Goal: Information Seeking & Learning: Understand process/instructions

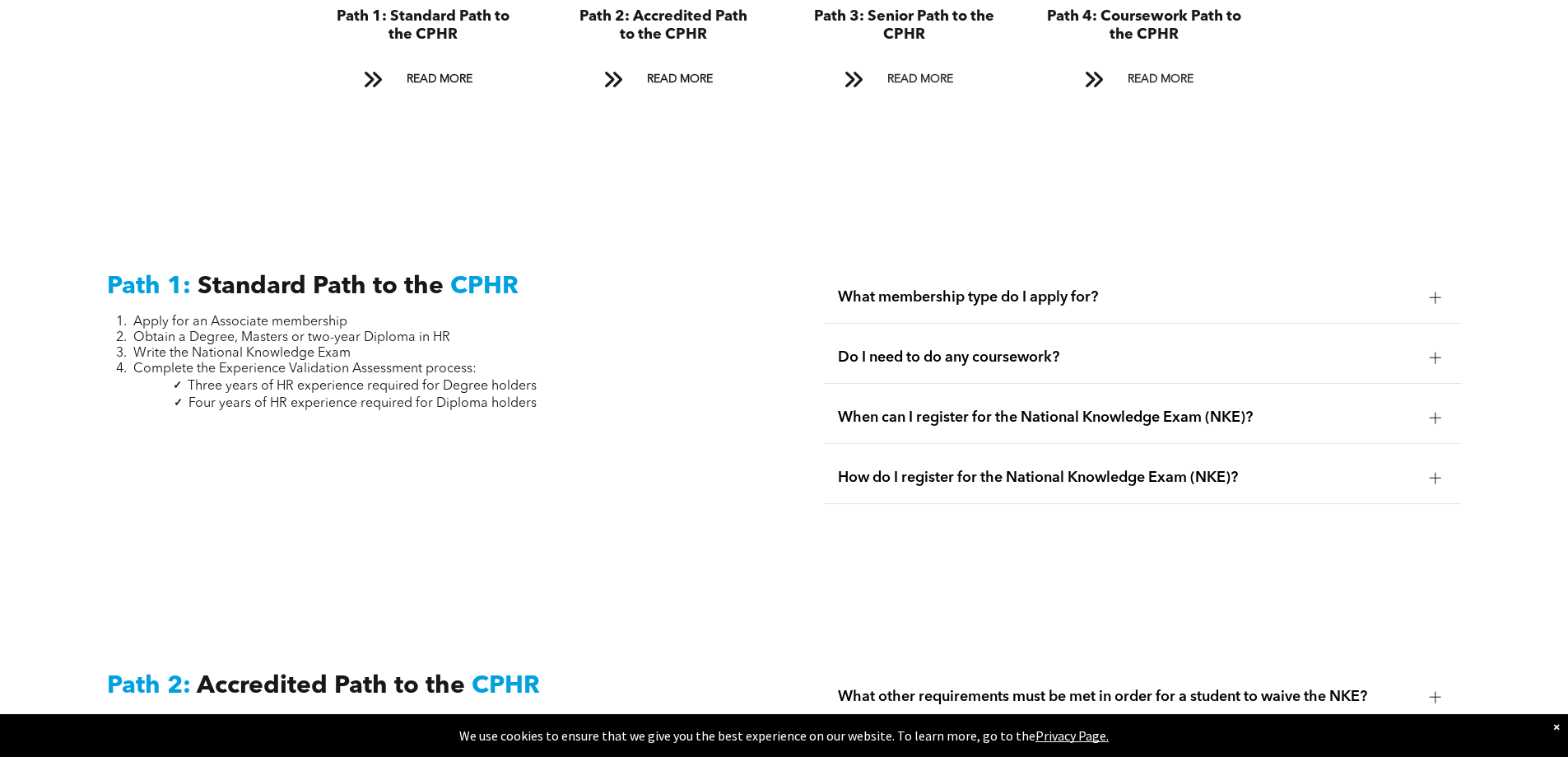
drag, startPoint x: 715, startPoint y: 436, endPoint x: 759, endPoint y: 507, distance: 83.5
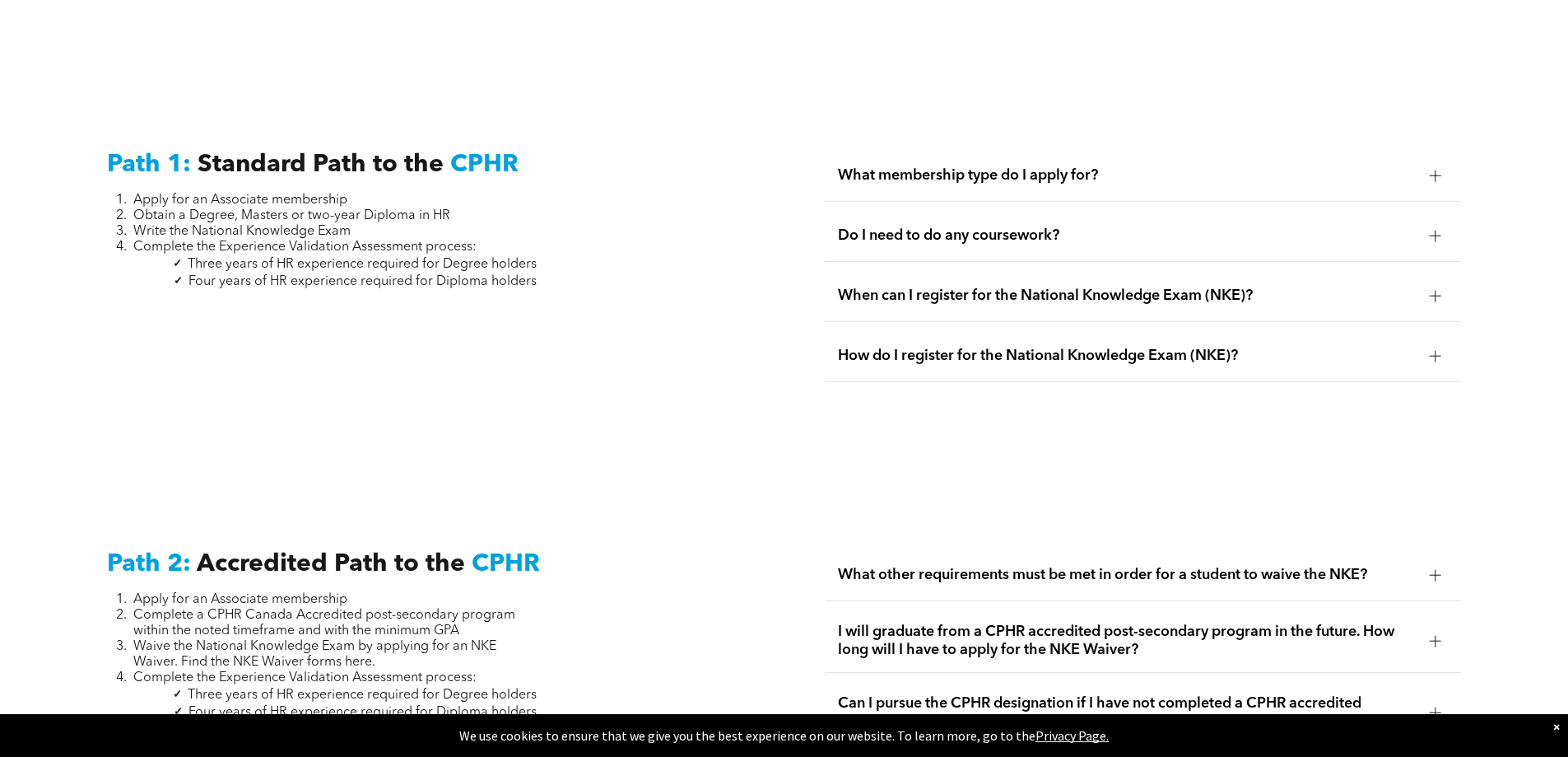
drag, startPoint x: 684, startPoint y: 455, endPoint x: 696, endPoint y: 484, distance: 31.4
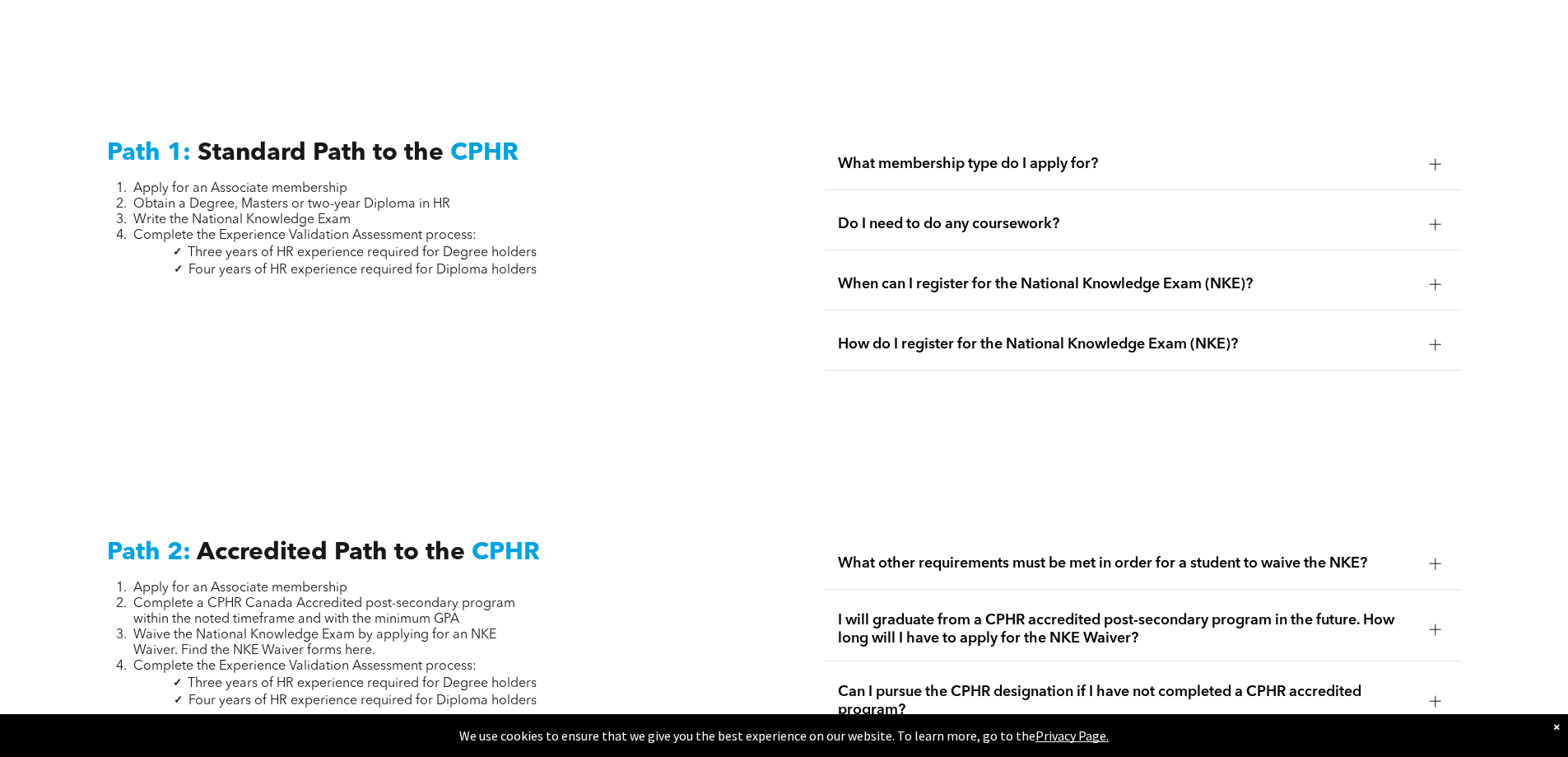
scroll to position [2251, 0]
drag, startPoint x: 585, startPoint y: 470, endPoint x: 600, endPoint y: 485, distance: 21.2
click at [456, 196] on li "Obtain a Degree, Masters or two-year Diploma in HR" at bounding box center [334, 203] width 403 height 16
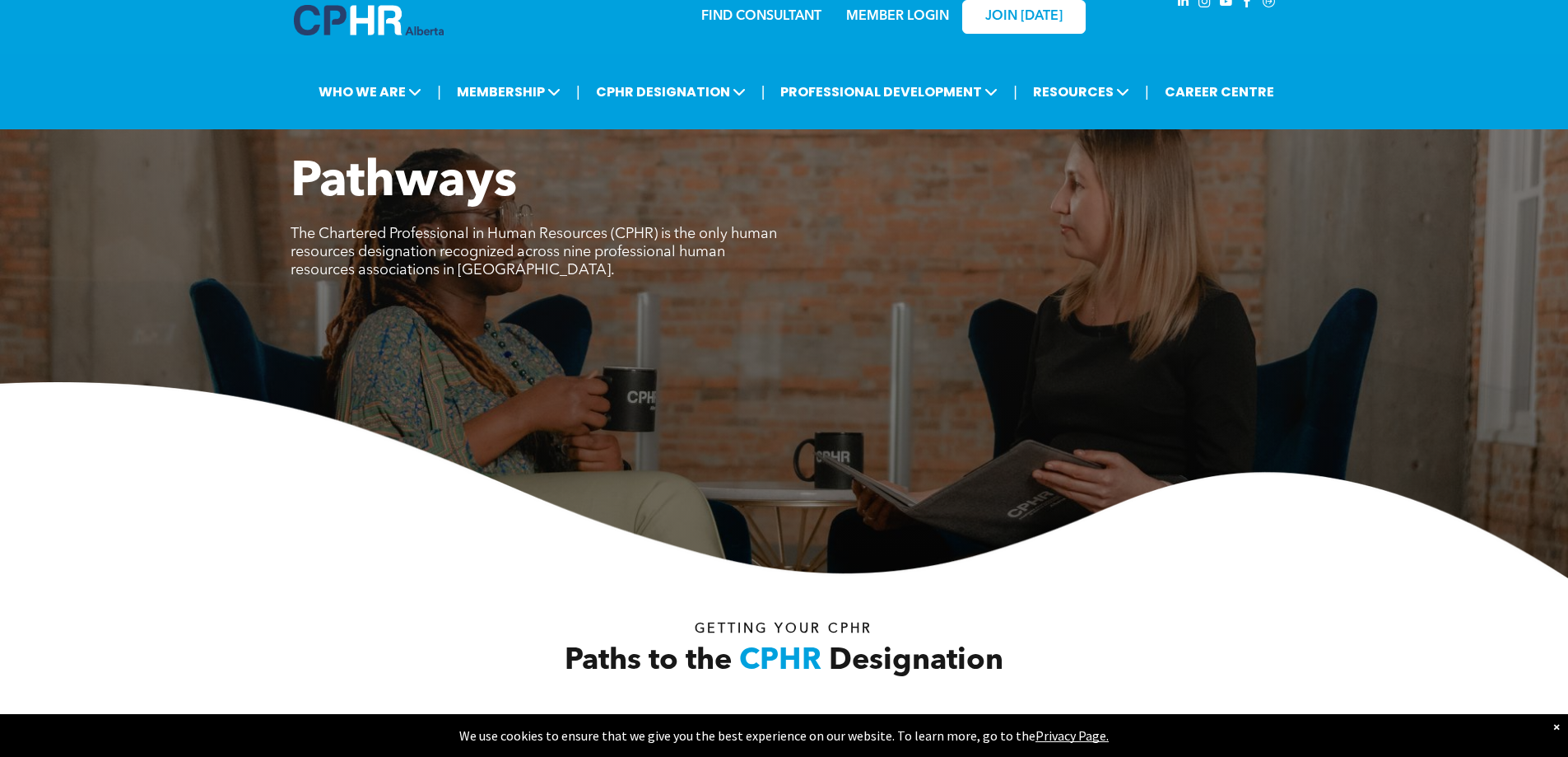
scroll to position [2470, 0]
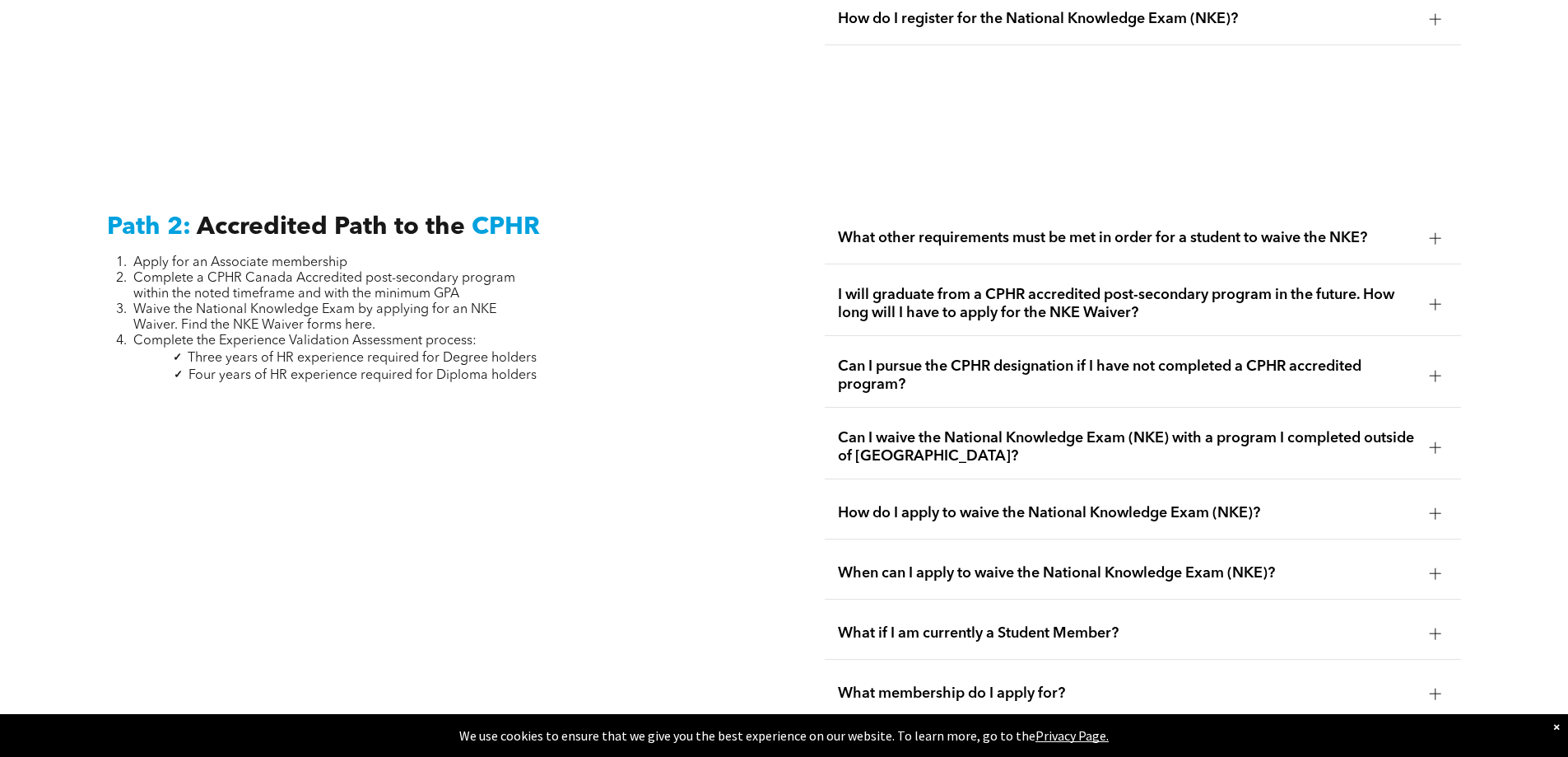
drag, startPoint x: 662, startPoint y: 386, endPoint x: 689, endPoint y: 461, distance: 79.7
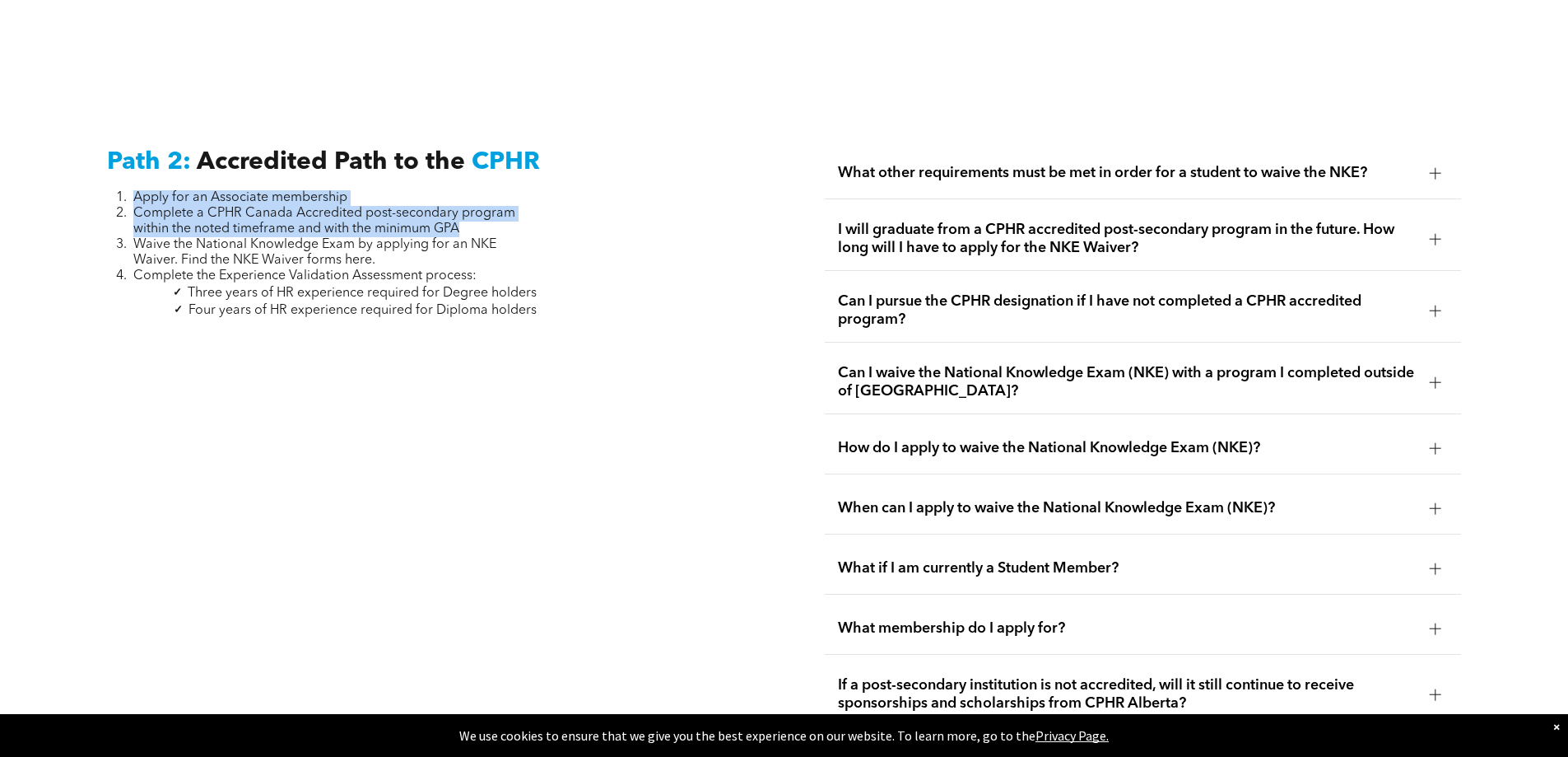
drag, startPoint x: 122, startPoint y: 169, endPoint x: 518, endPoint y: 246, distance: 403.4
click at [528, 196] on ol "Apply for an Associate membership Complete a CPHR Canada Accredited post-second…" at bounding box center [322, 237] width 429 height 94
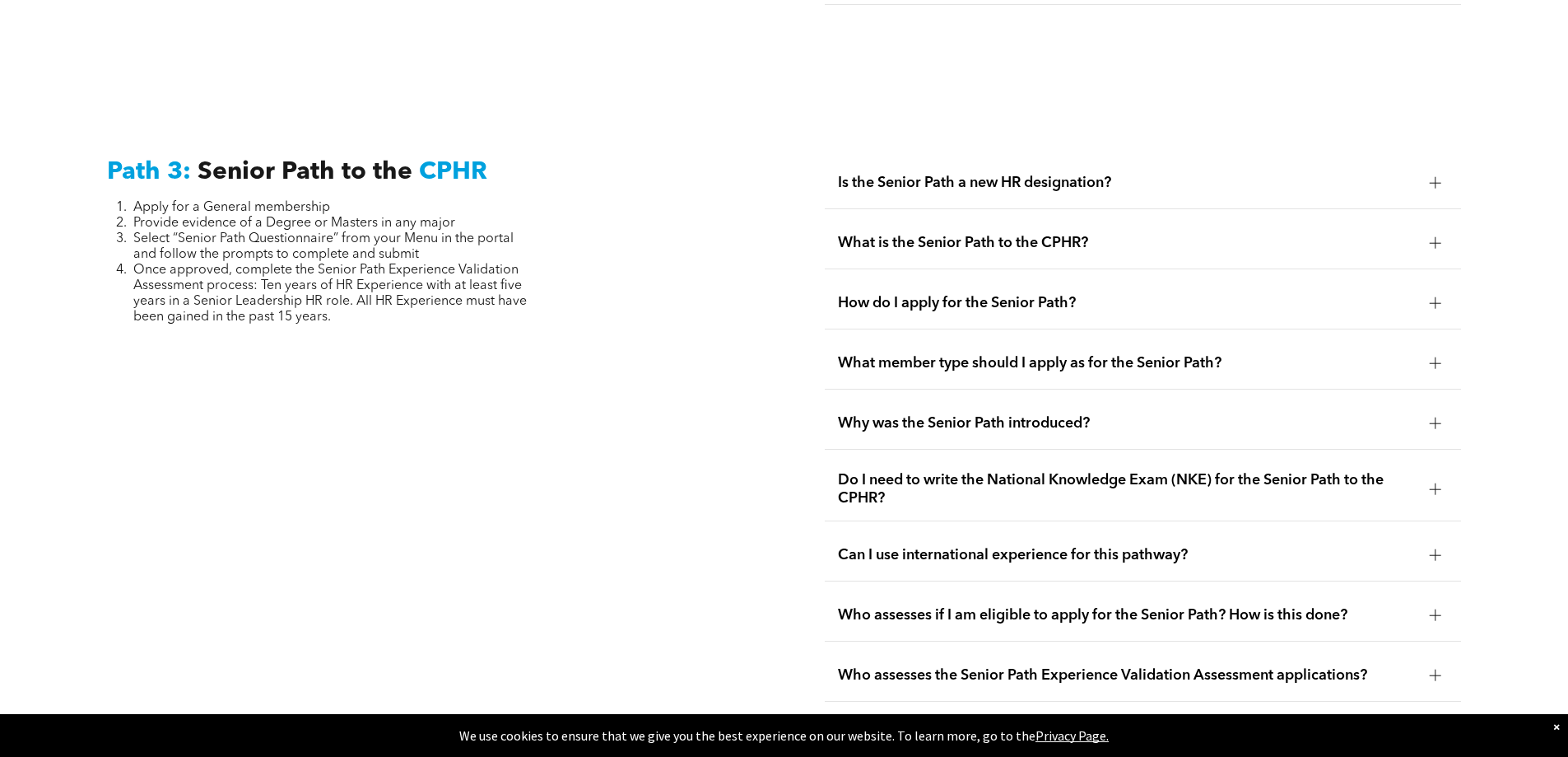
drag, startPoint x: 543, startPoint y: 394, endPoint x: 531, endPoint y: 306, distance: 88.8
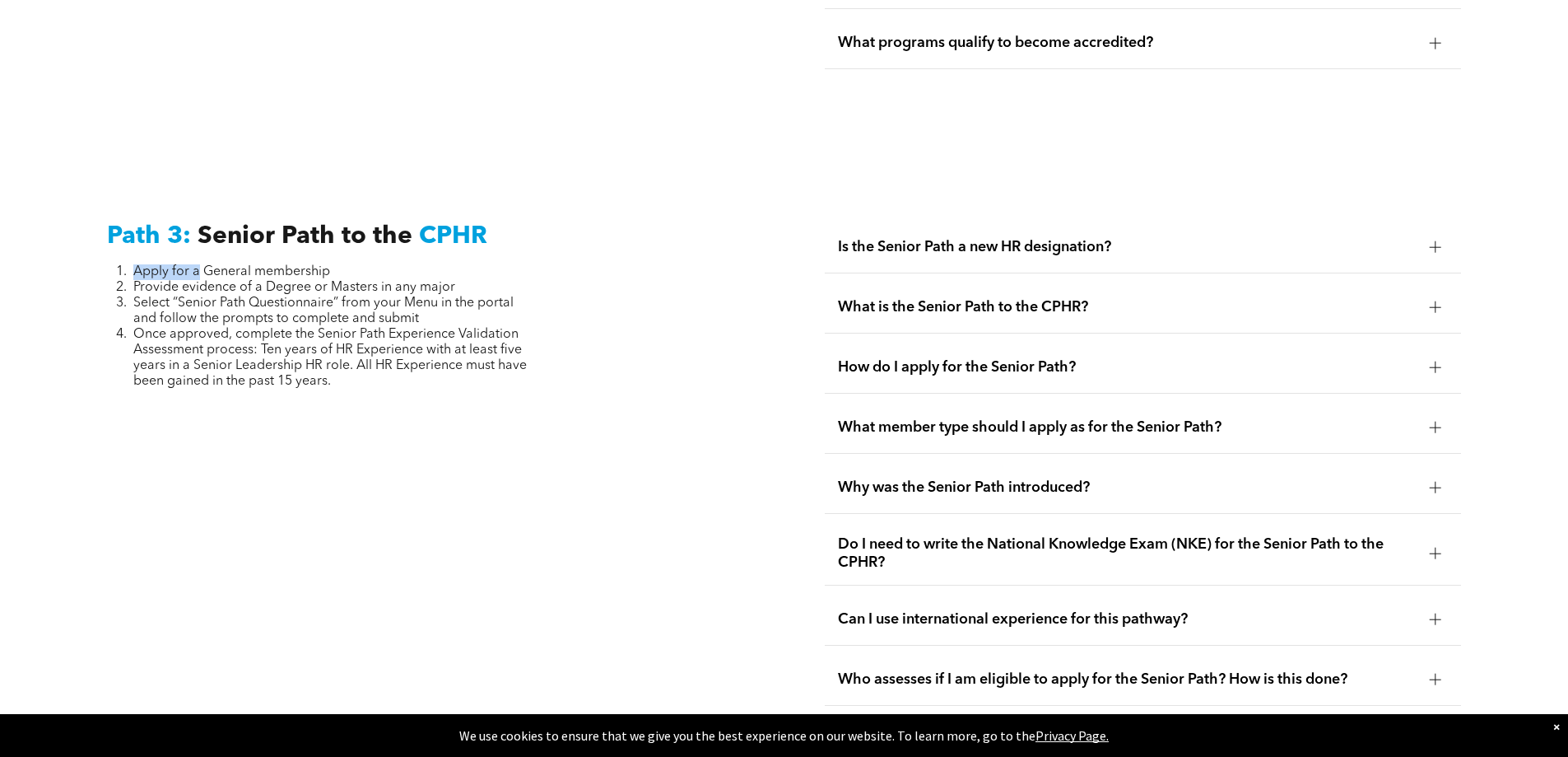
drag, startPoint x: 110, startPoint y: 219, endPoint x: 198, endPoint y: 210, distance: 88.5
click at [198, 210] on div "Path 3: Senior Path to the CPHR Apply for a General membership Provide evidence…" at bounding box center [425, 524] width 662 height 631
click at [291, 466] on div "Path 3: Senior Path to the CPHR Apply for a General membership Provide evidence…" at bounding box center [425, 524] width 662 height 631
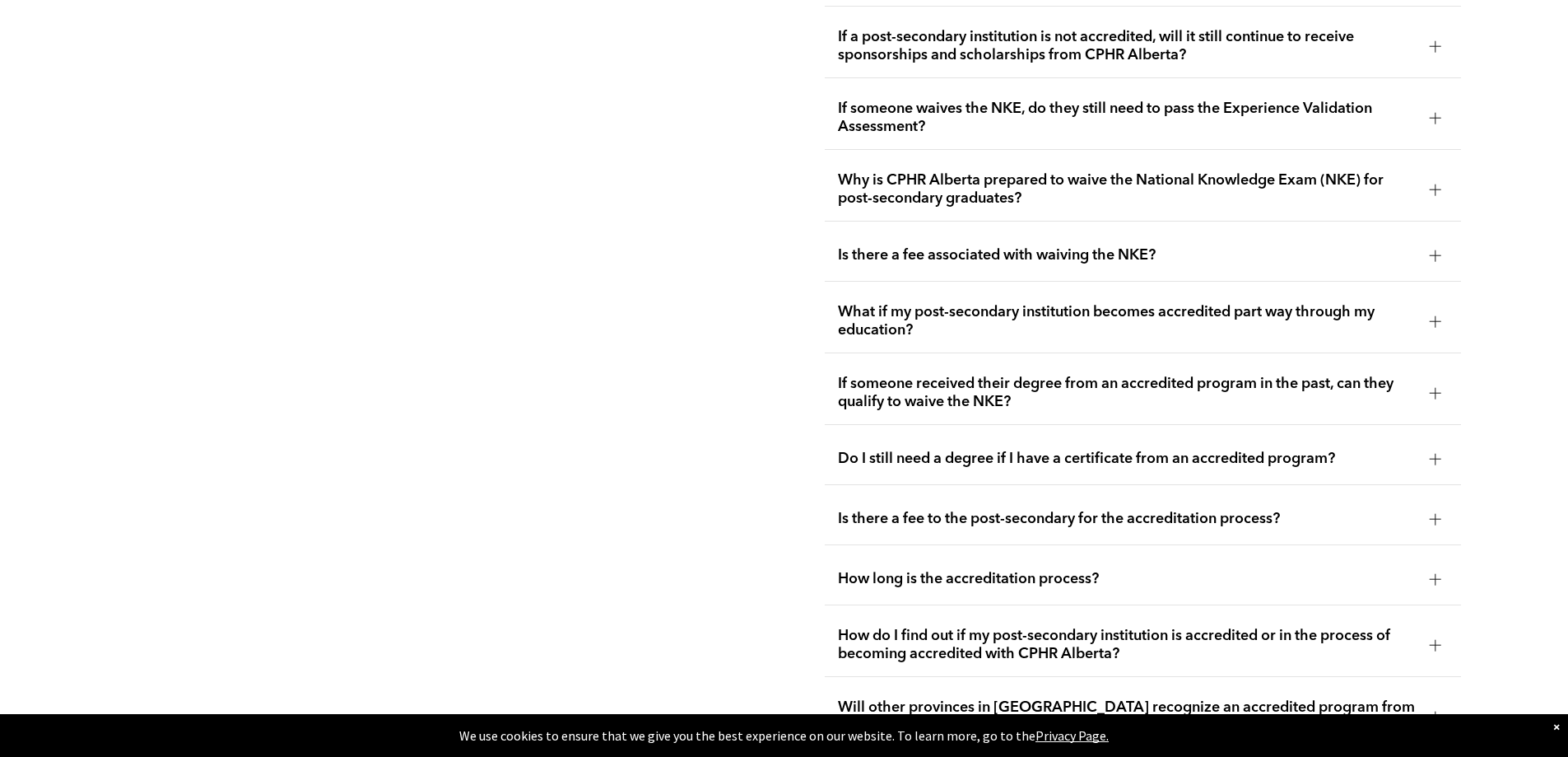
drag, startPoint x: 291, startPoint y: 466, endPoint x: 295, endPoint y: 340, distance: 126.1
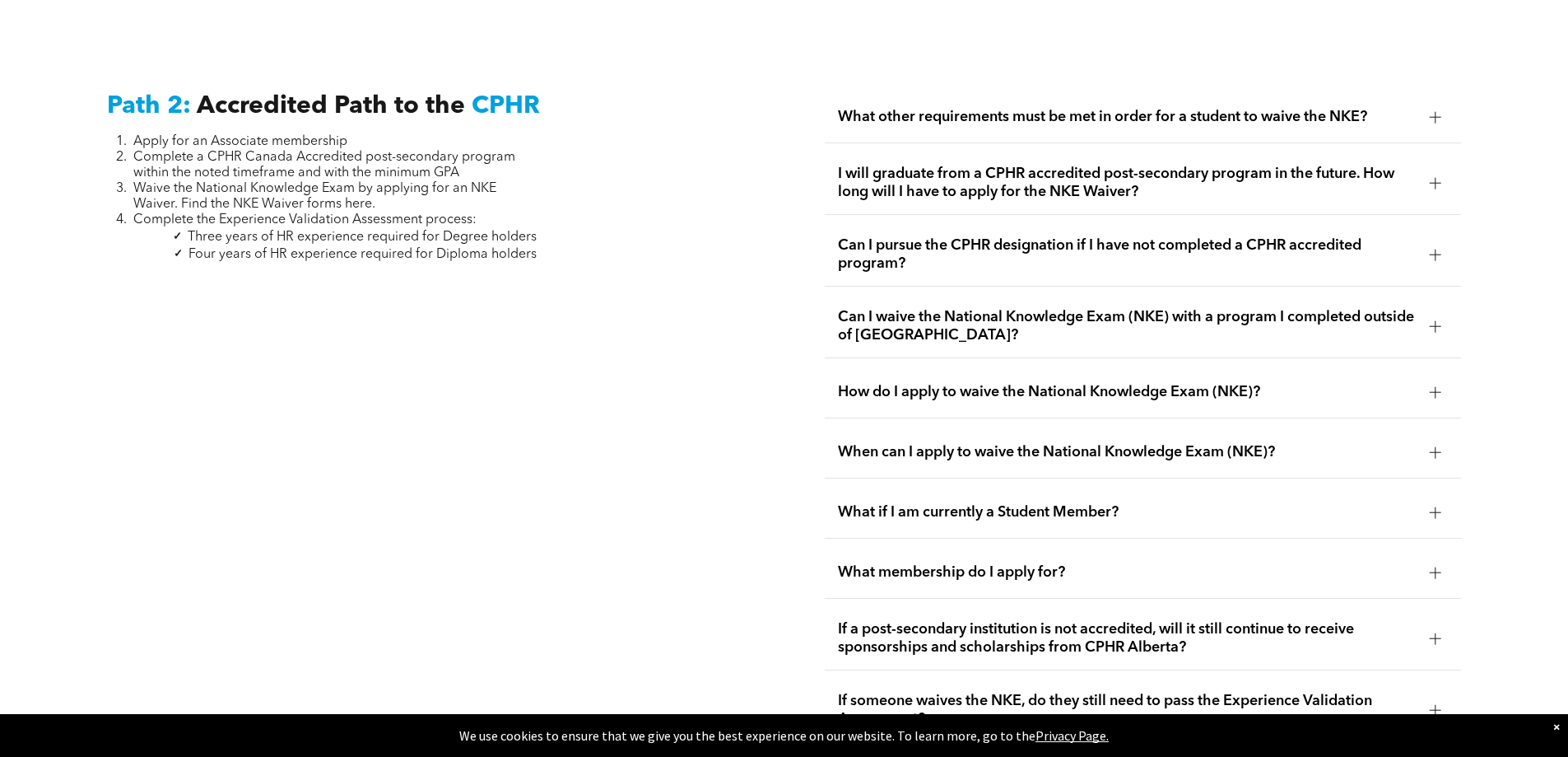
drag, startPoint x: 294, startPoint y: 346, endPoint x: 298, endPoint y: 216, distance: 130.1
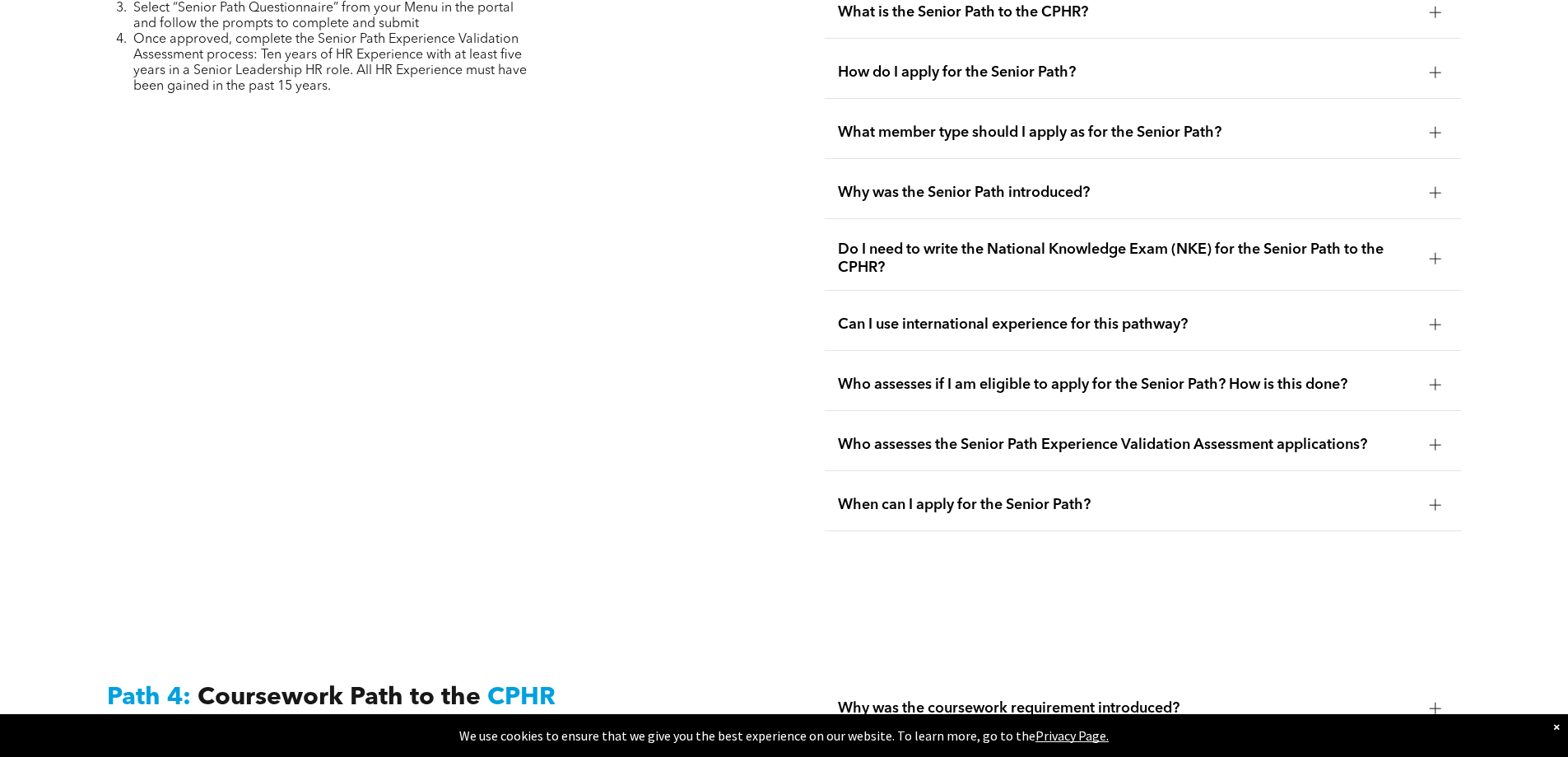
drag, startPoint x: 298, startPoint y: 216, endPoint x: 342, endPoint y: 434, distance: 222.4
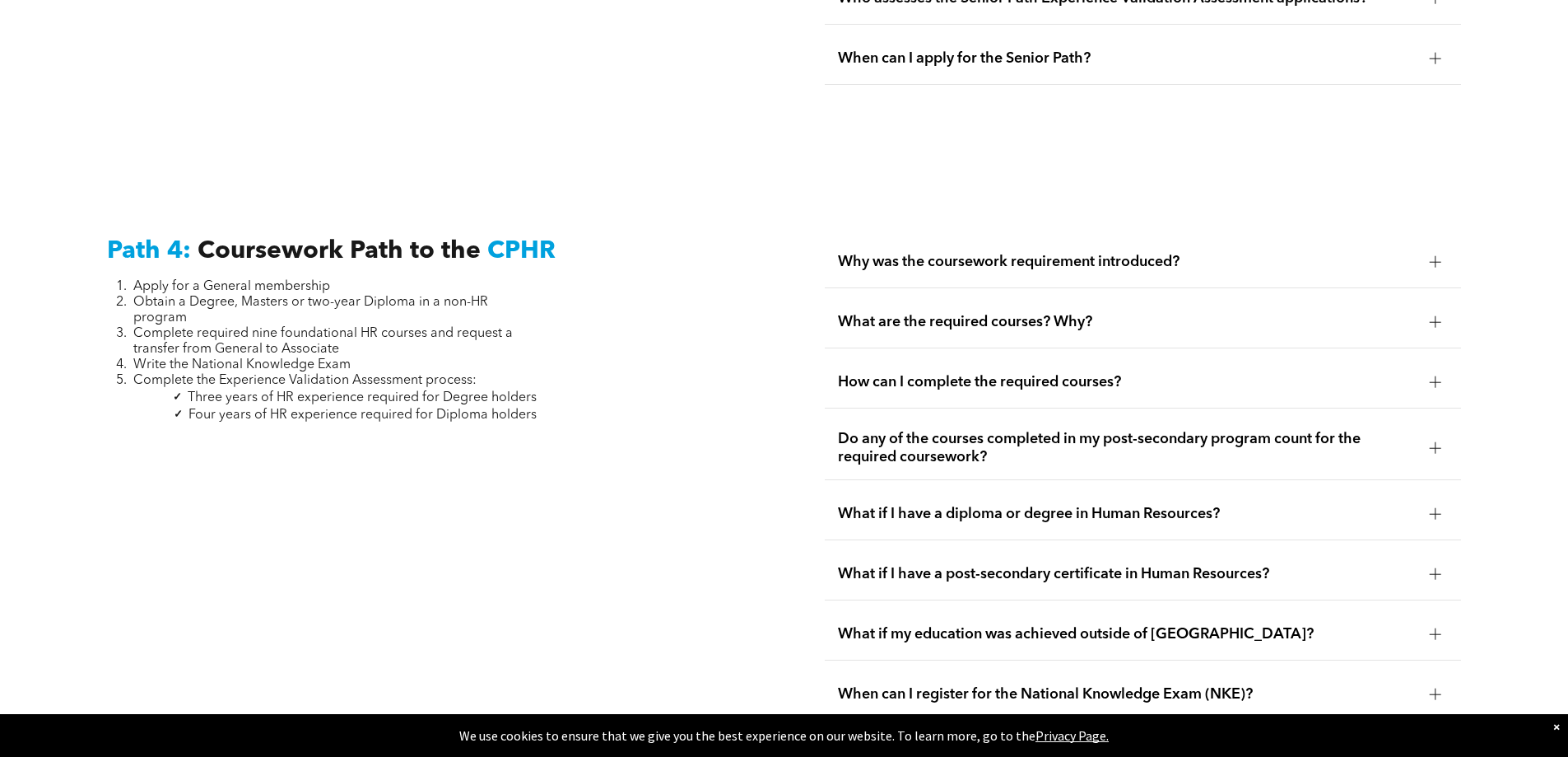
drag, startPoint x: 339, startPoint y: 434, endPoint x: 361, endPoint y: 485, distance: 55.5
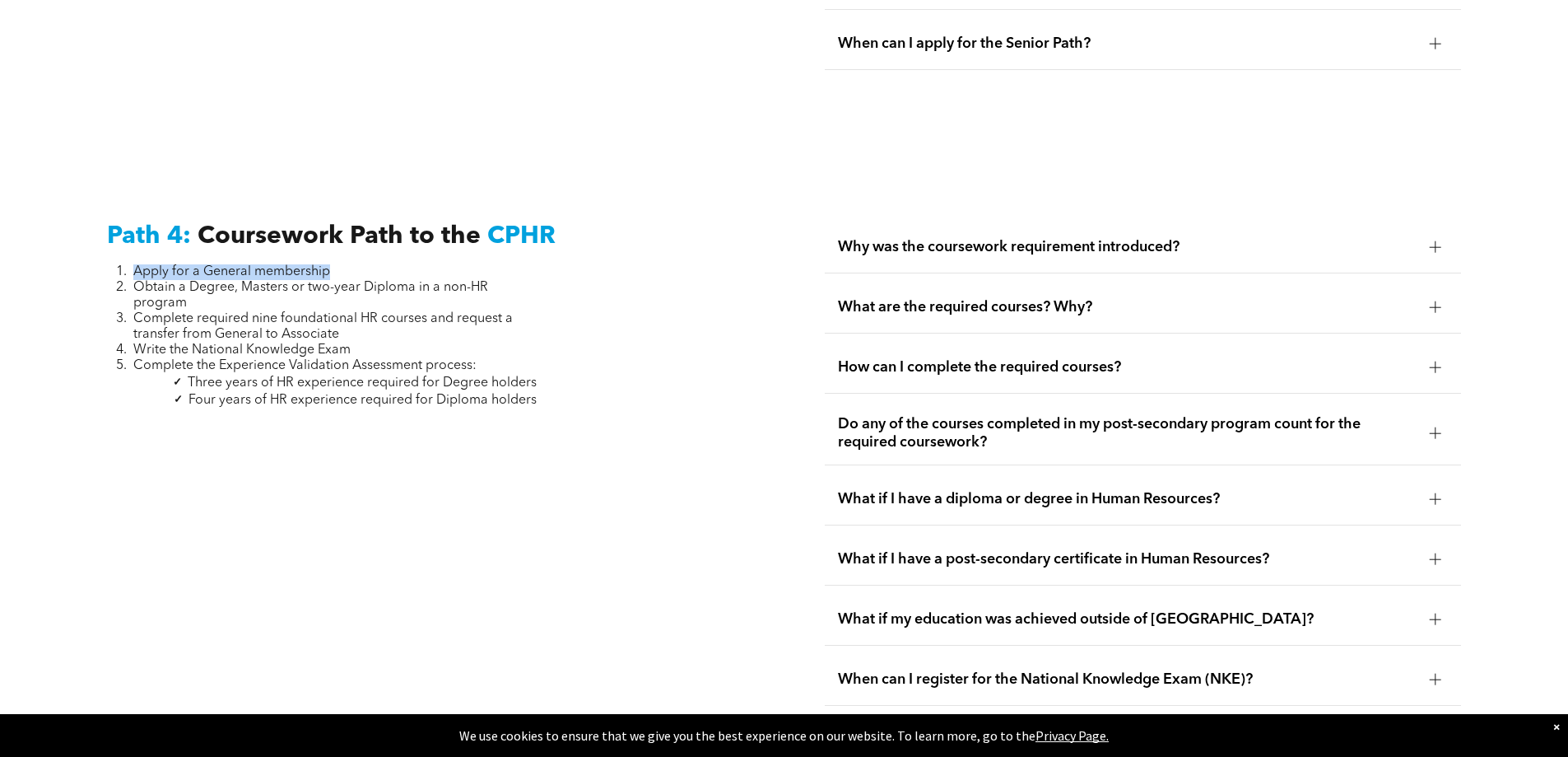
drag, startPoint x: 123, startPoint y: 225, endPoint x: 344, endPoint y: 217, distance: 221.1
click at [344, 264] on li "Apply for a General membership" at bounding box center [334, 272] width 403 height 16
drag, startPoint x: 218, startPoint y: 248, endPoint x: 119, endPoint y: 237, distance: 99.6
click at [133, 280] on li "Obtain a Degree, Masters or two-year Diploma in a non-HR program" at bounding box center [334, 295] width 403 height 31
click at [194, 312] on span "Complete required nine foundational HR courses and request a transfer from Gene…" at bounding box center [323, 326] width 379 height 29
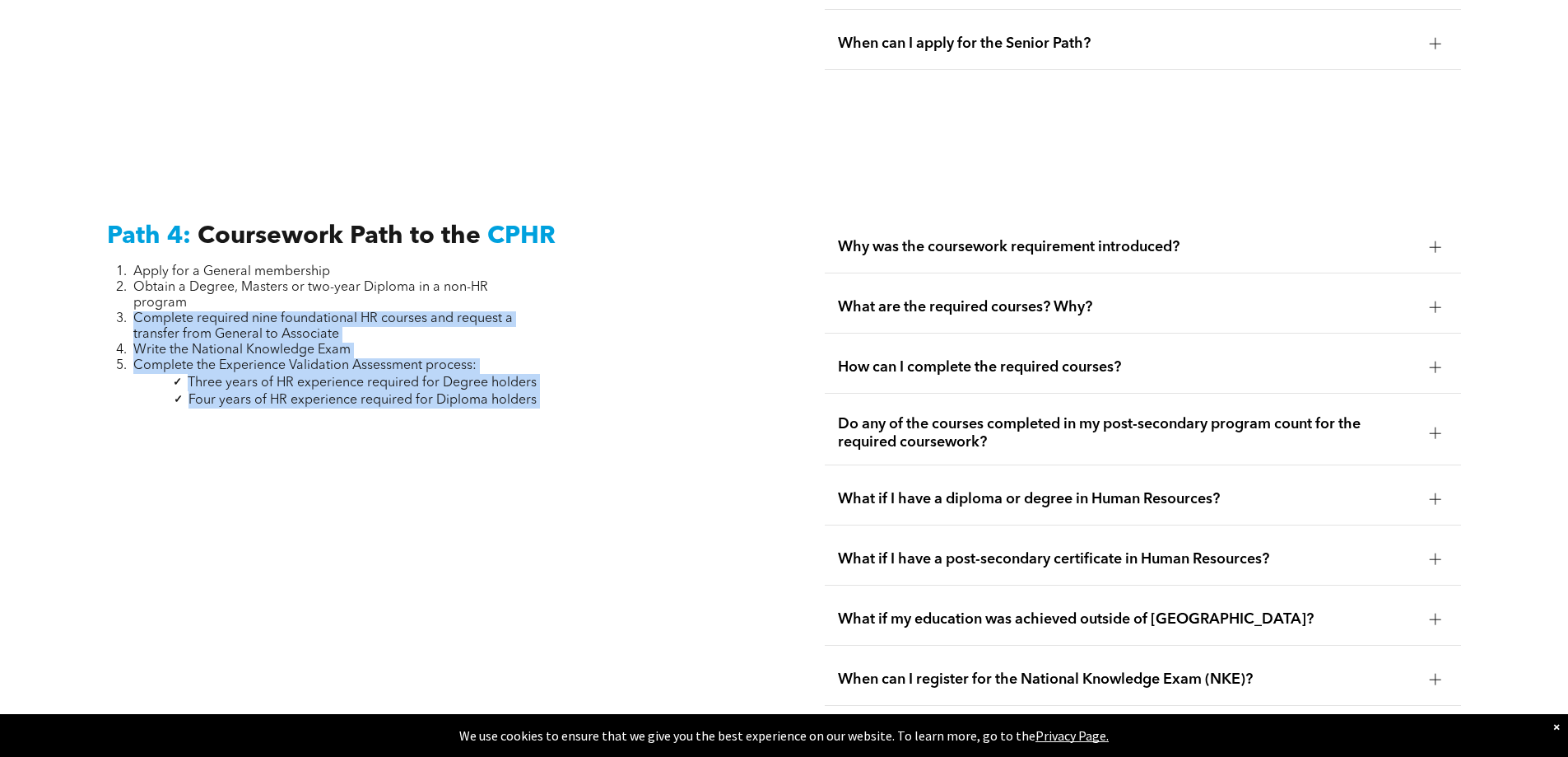
drag, startPoint x: 127, startPoint y: 269, endPoint x: 564, endPoint y: 342, distance: 443.1
click at [564, 342] on div "Path 4: Coursework Path to the CPHR Apply for a General membership Obtain a Deg…" at bounding box center [425, 464] width 662 height 510
click at [561, 391] on div "Path 4: Coursework Path to the CPHR Apply for a General membership Obtain a Deg…" at bounding box center [425, 464] width 662 height 510
drag, startPoint x: 527, startPoint y: 357, endPoint x: 133, endPoint y: 222, distance: 416.5
click at [133, 222] on div "Path 4: Coursework Path to the CPHR Apply for a General membership Obtain a Deg…" at bounding box center [425, 464] width 662 height 510
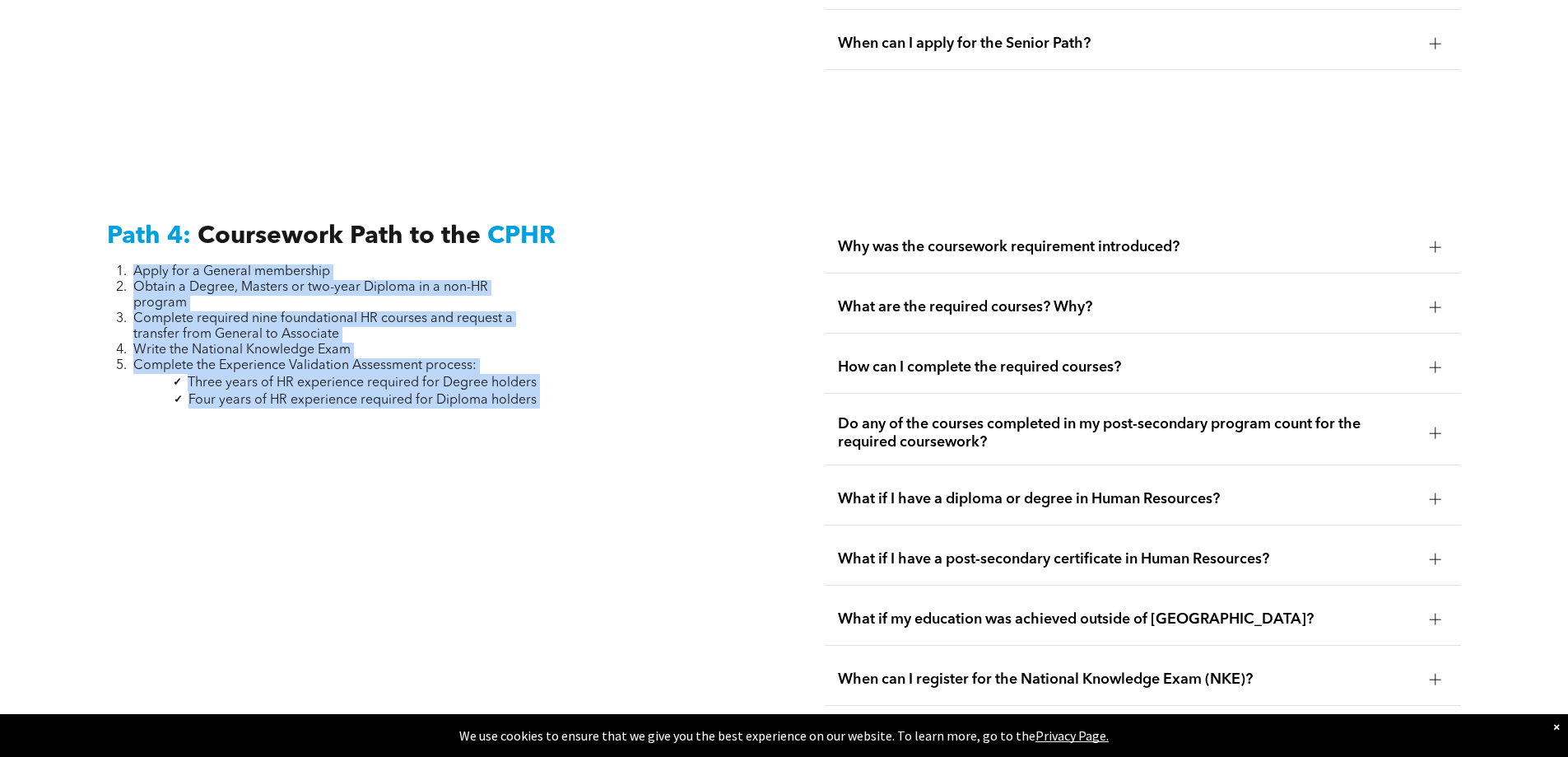
click at [399, 394] on span "Four years of HR experience required for Diploma holders" at bounding box center [362, 400] width 348 height 13
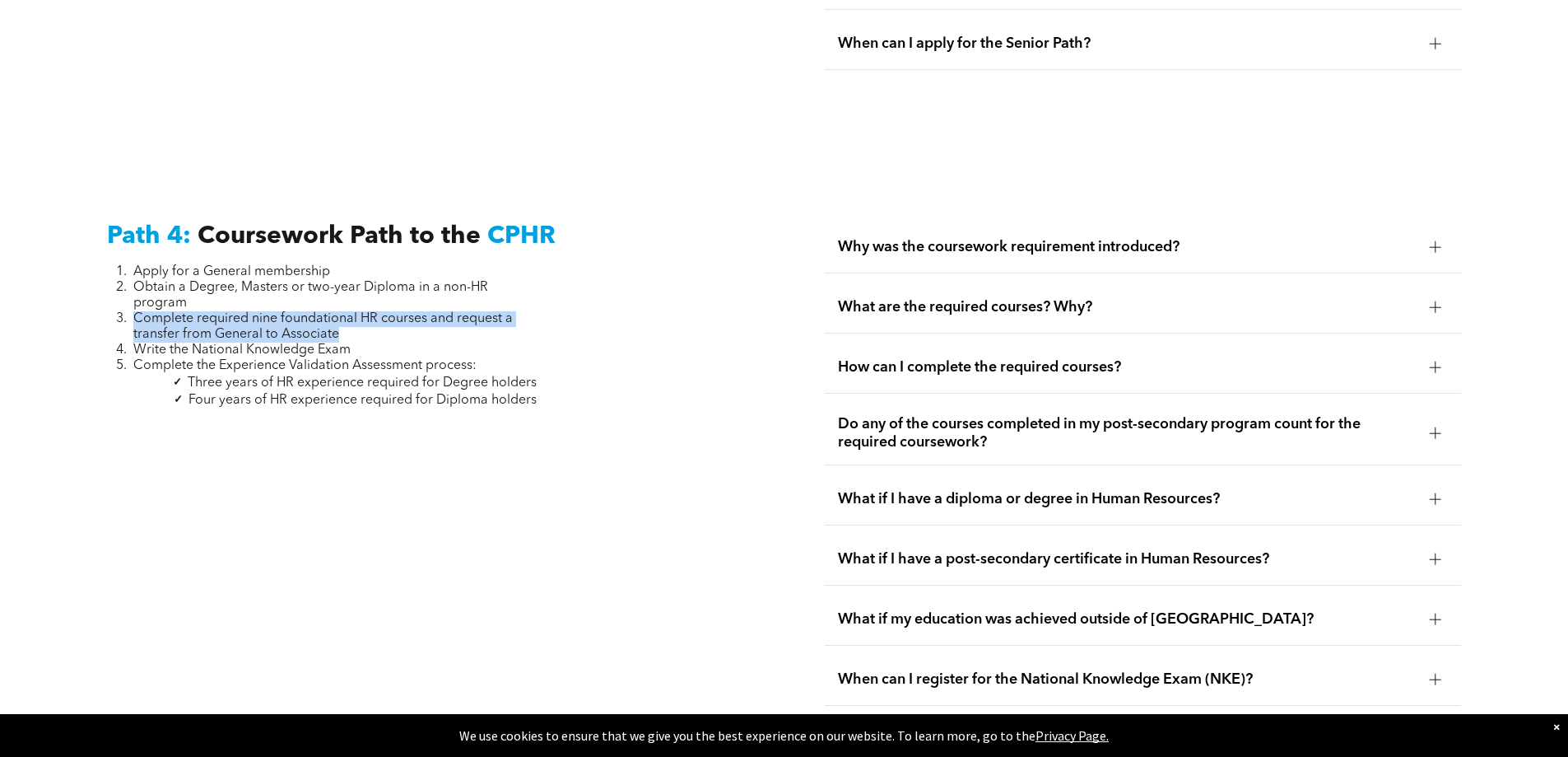
drag, startPoint x: 121, startPoint y: 265, endPoint x: 383, endPoint y: 284, distance: 262.7
click at [383, 311] on li "Complete required nine foundational HR courses and request a transfer from Gene…" at bounding box center [334, 326] width 403 height 31
click at [1145, 342] on div "How can I complete the required courses?" at bounding box center [1143, 368] width 636 height 52
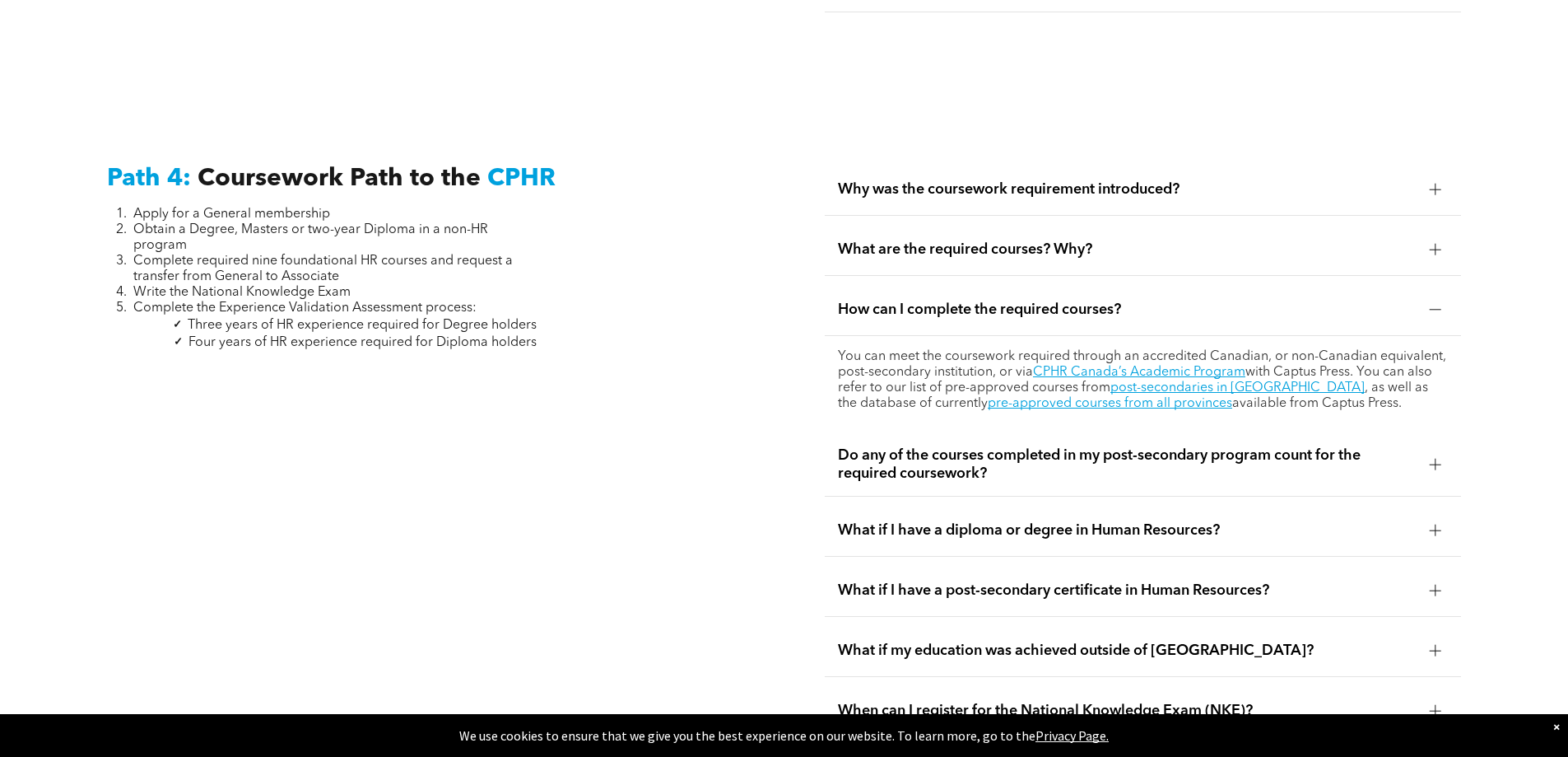
drag, startPoint x: 636, startPoint y: 418, endPoint x: 654, endPoint y: 448, distance: 35.0
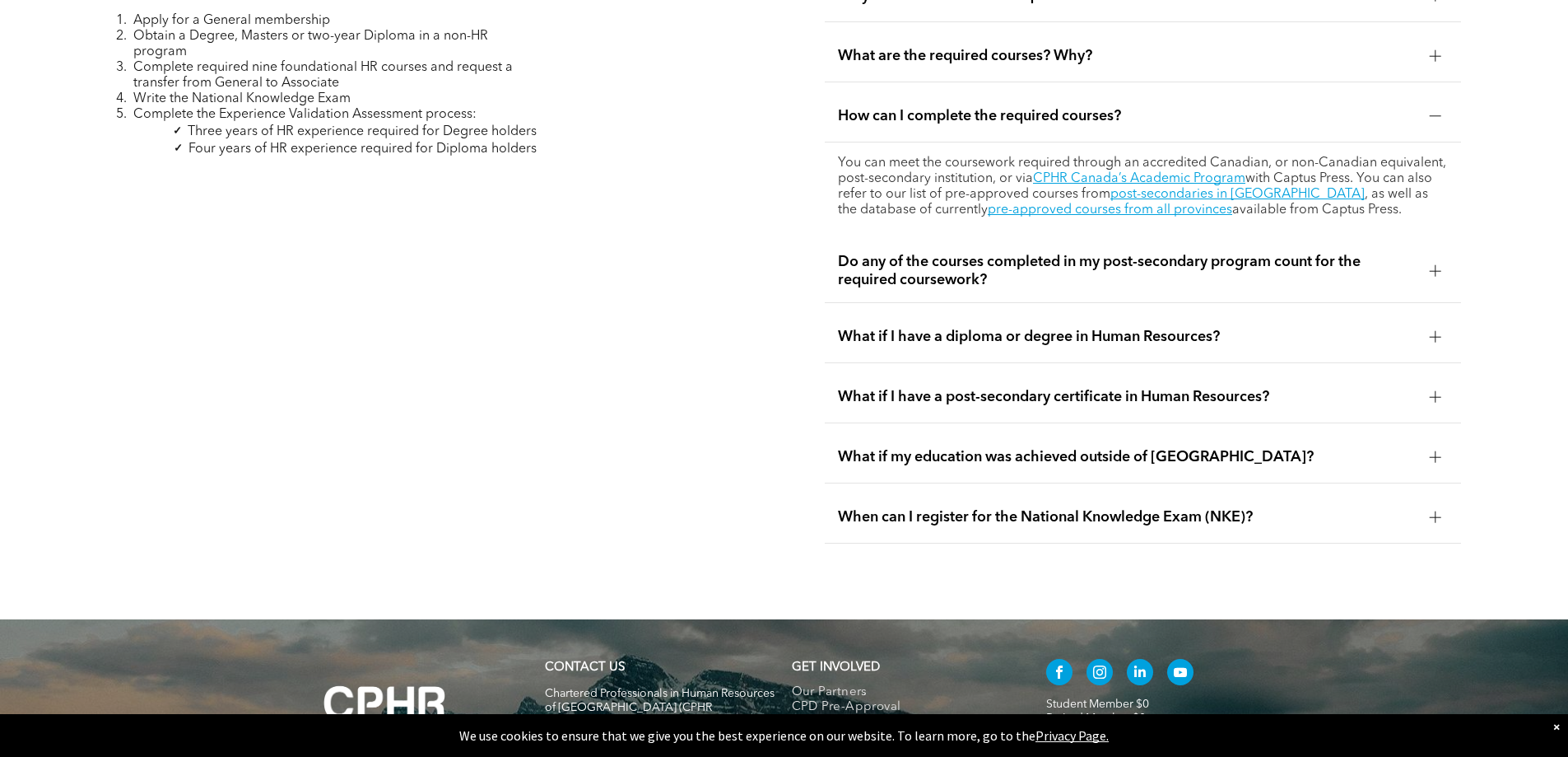
drag, startPoint x: 711, startPoint y: 413, endPoint x: 755, endPoint y: 560, distance: 153.4
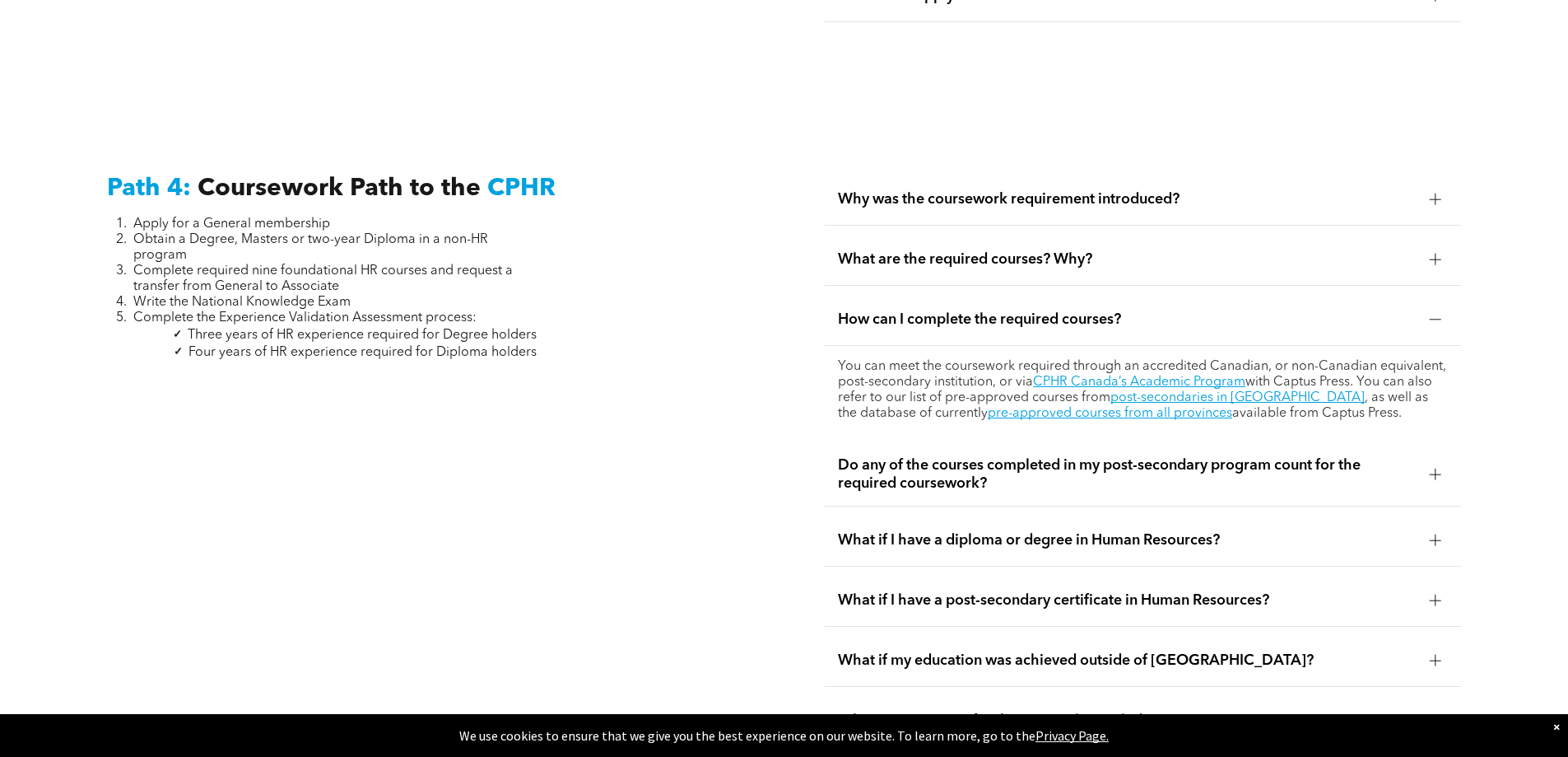
drag, startPoint x: 705, startPoint y: 414, endPoint x: 712, endPoint y: 365, distance: 49.5
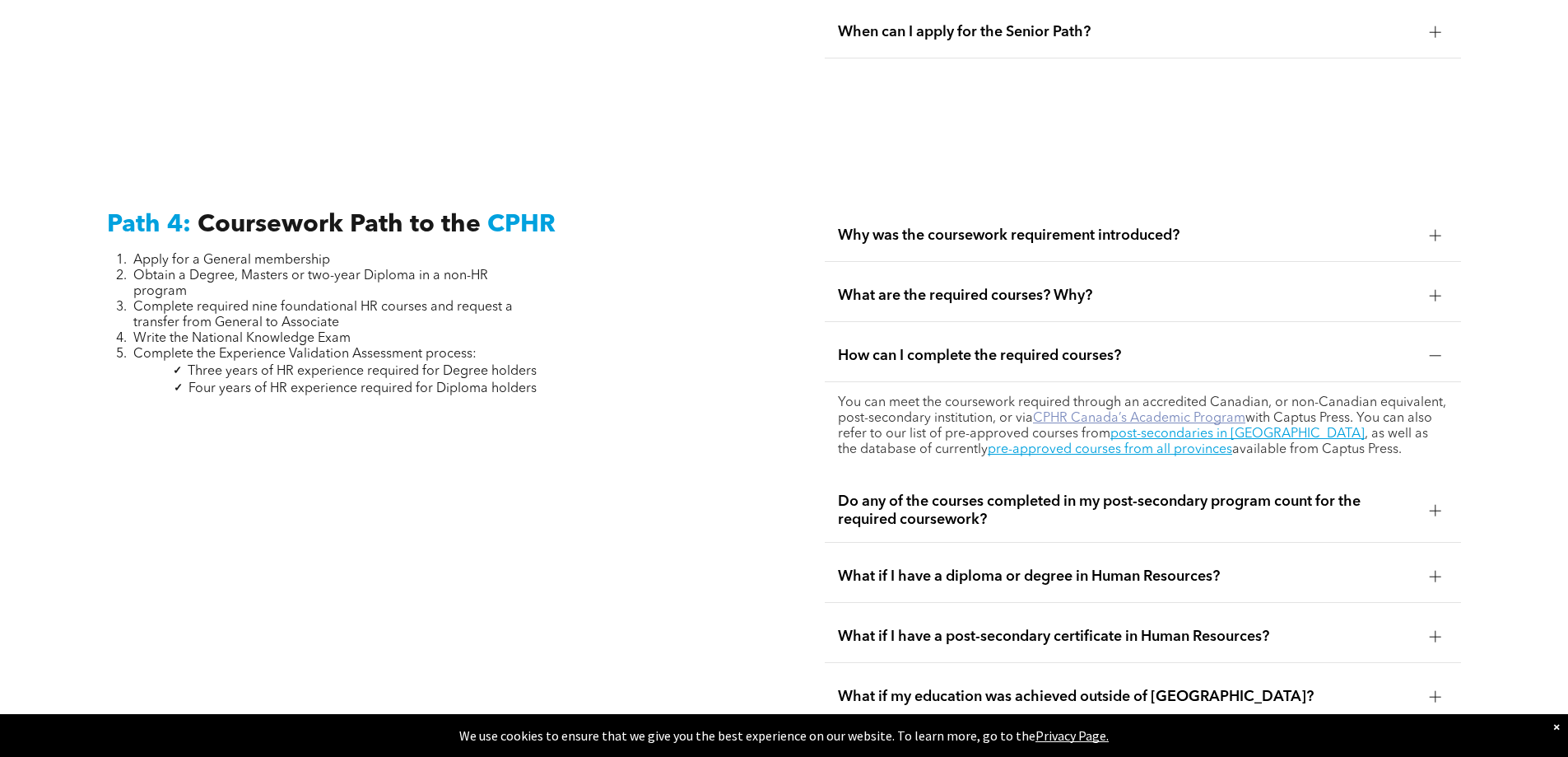
click at [1179, 411] on link "CPHR Canada’s Academic Program" at bounding box center [1139, 418] width 212 height 13
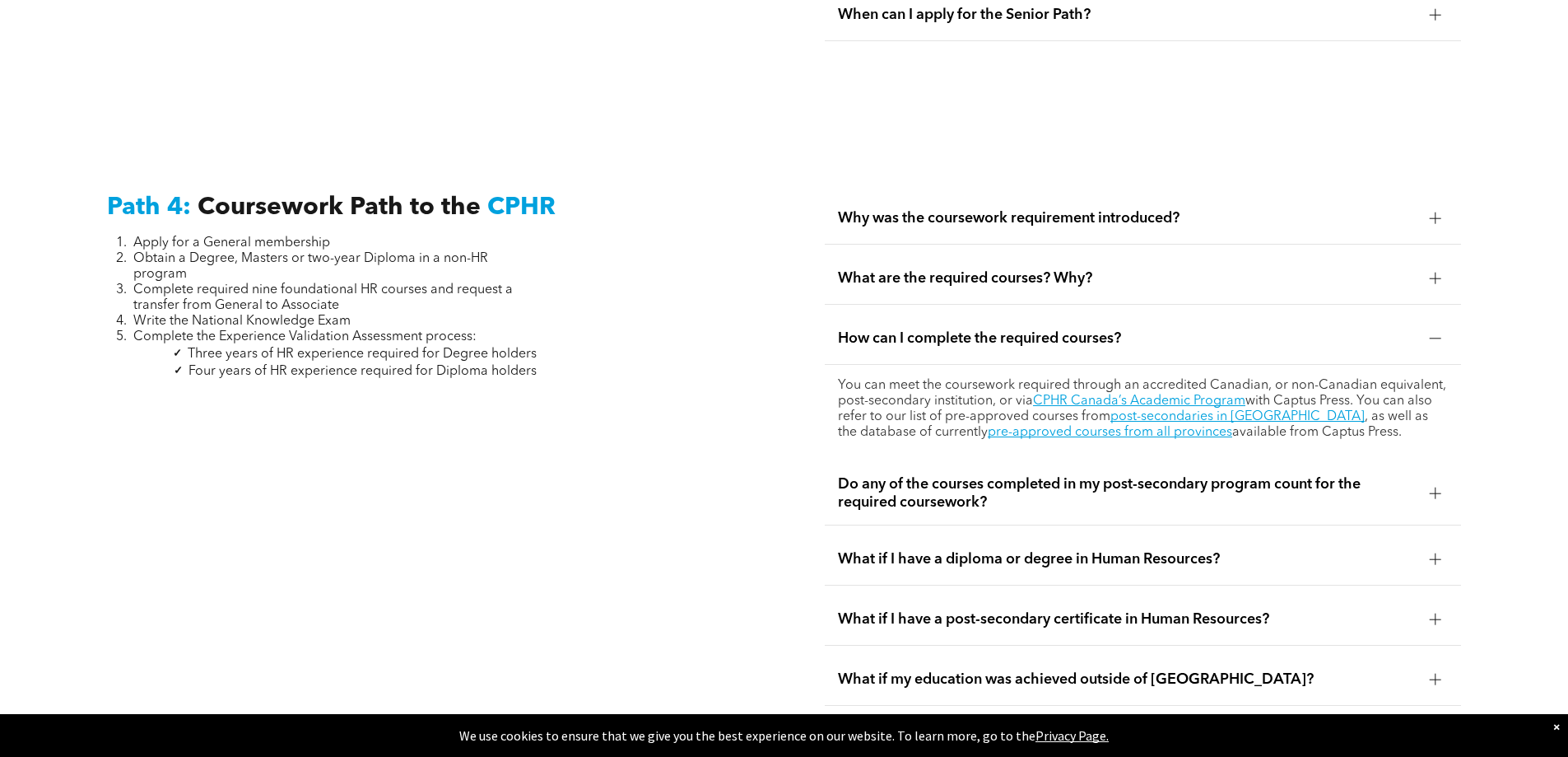
drag, startPoint x: 548, startPoint y: 442, endPoint x: 512, endPoint y: 467, distance: 43.8
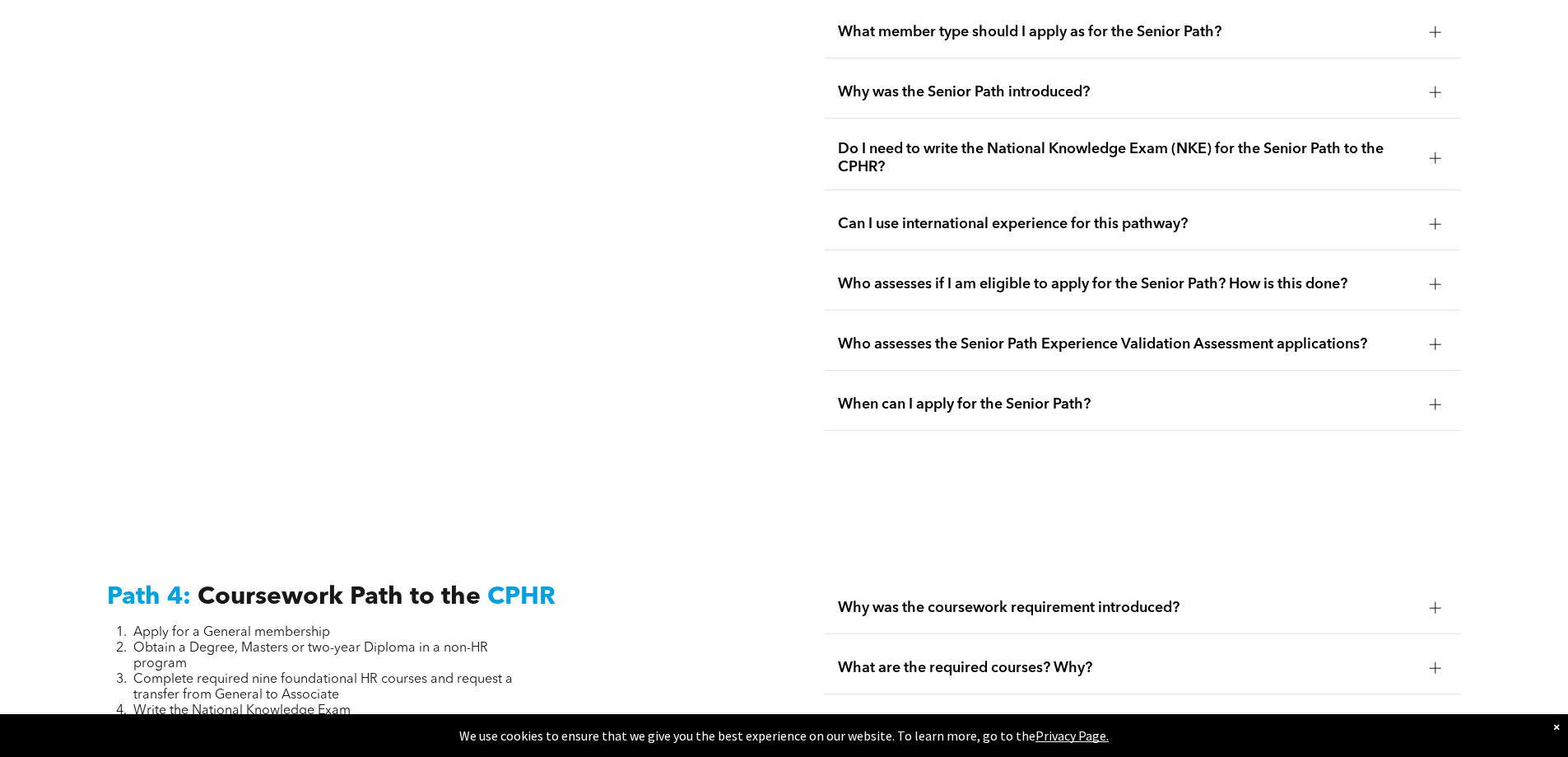
drag, startPoint x: 502, startPoint y: 454, endPoint x: 506, endPoint y: 353, distance: 101.1
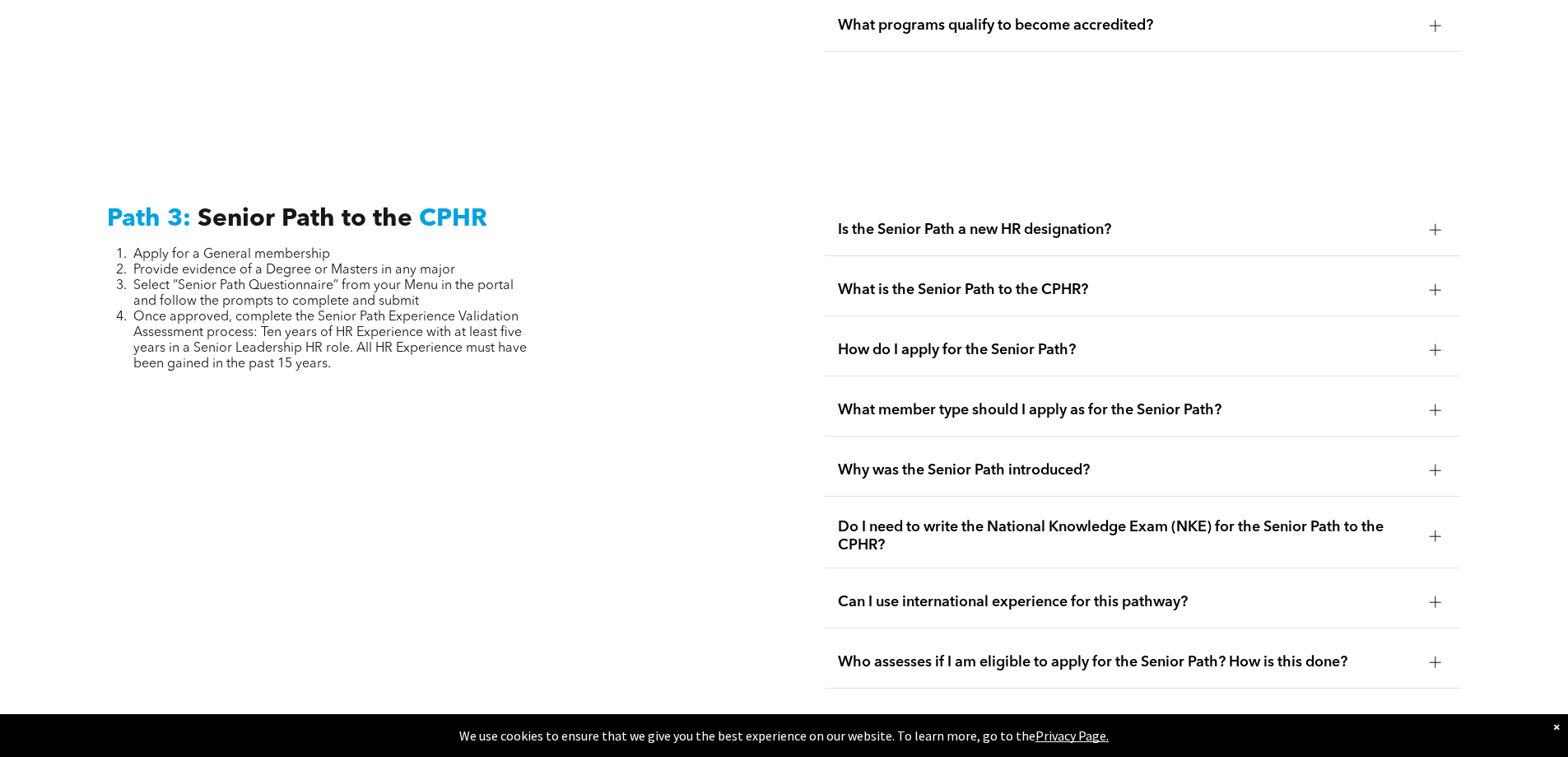
drag, startPoint x: 506, startPoint y: 353, endPoint x: 509, endPoint y: 259, distance: 94.0
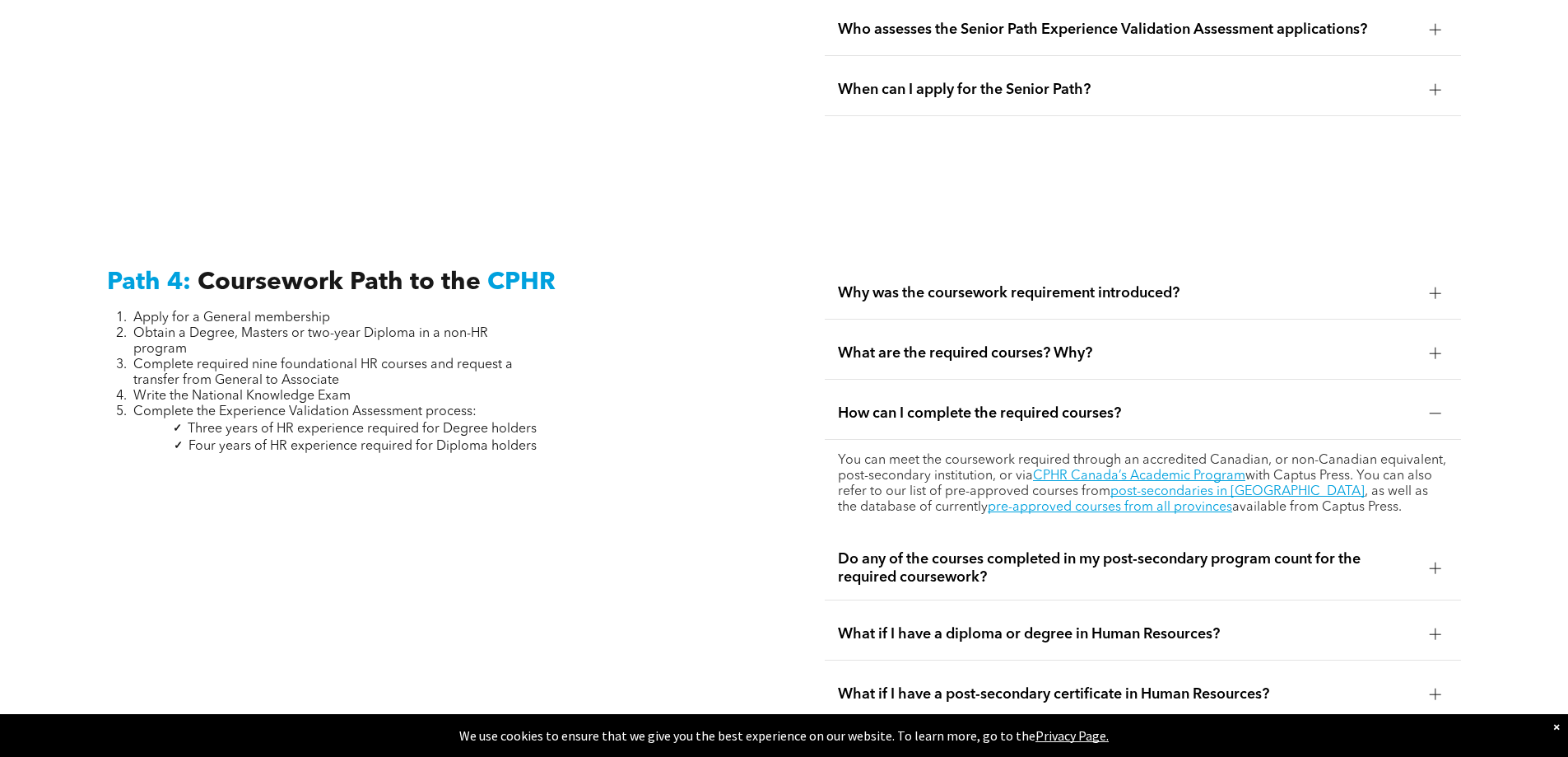
drag, startPoint x: 589, startPoint y: 399, endPoint x: 601, endPoint y: 447, distance: 49.5
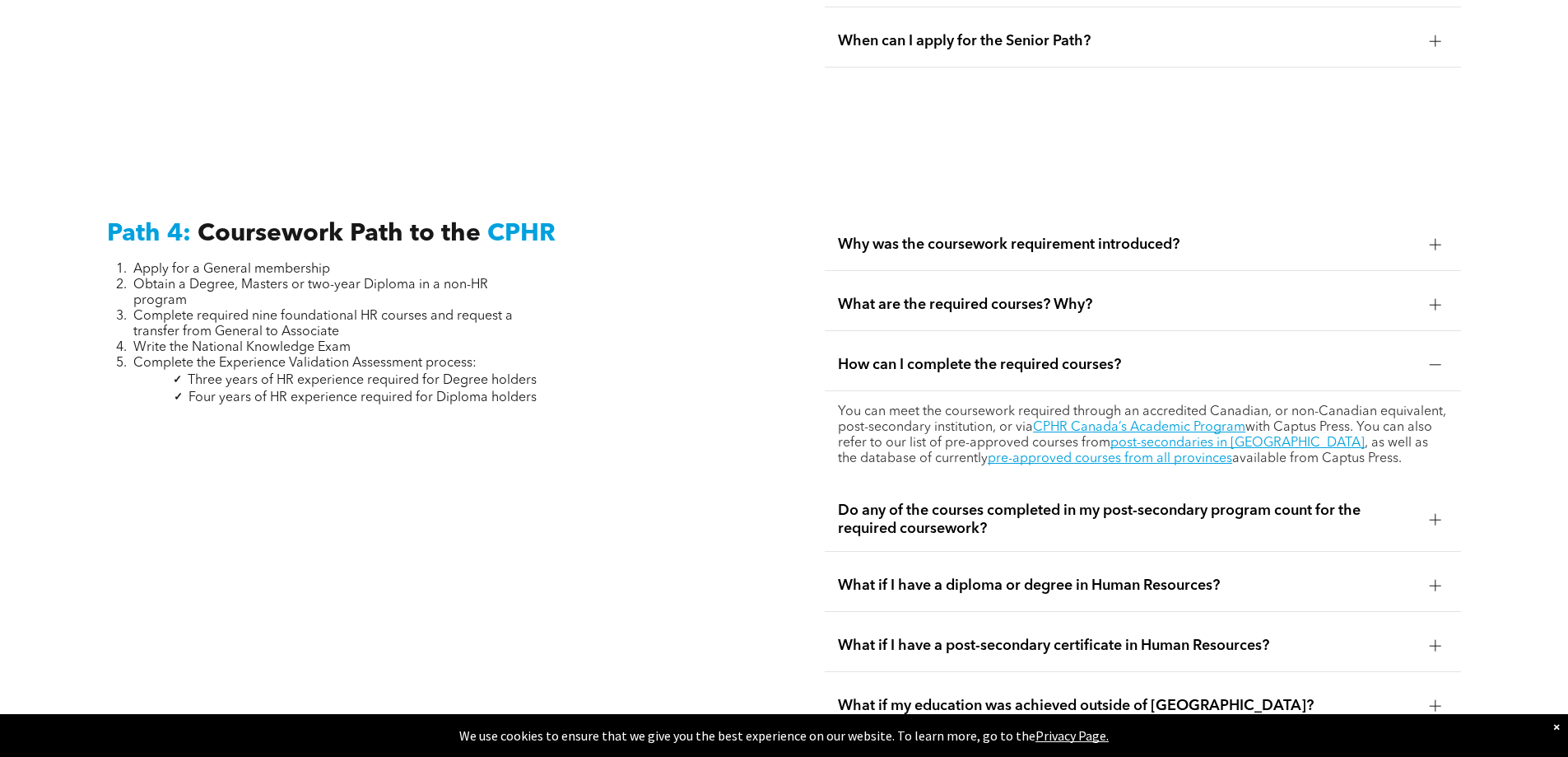
scroll to position [4814, 0]
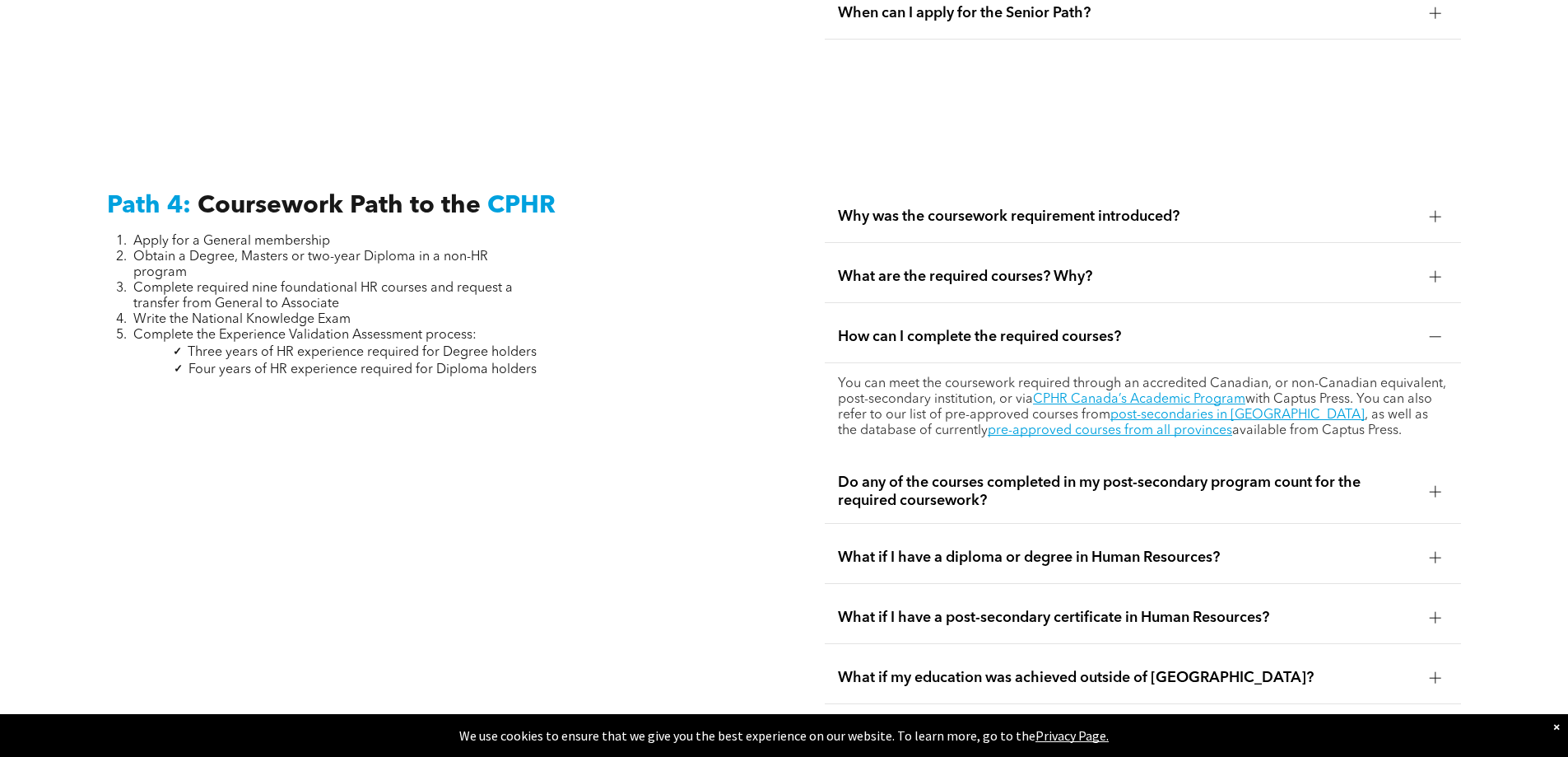
drag, startPoint x: 608, startPoint y: 454, endPoint x: 1380, endPoint y: 231, distance: 803.6
click at [1398, 268] on span "What are the required courses? Why?" at bounding box center [1127, 277] width 578 height 18
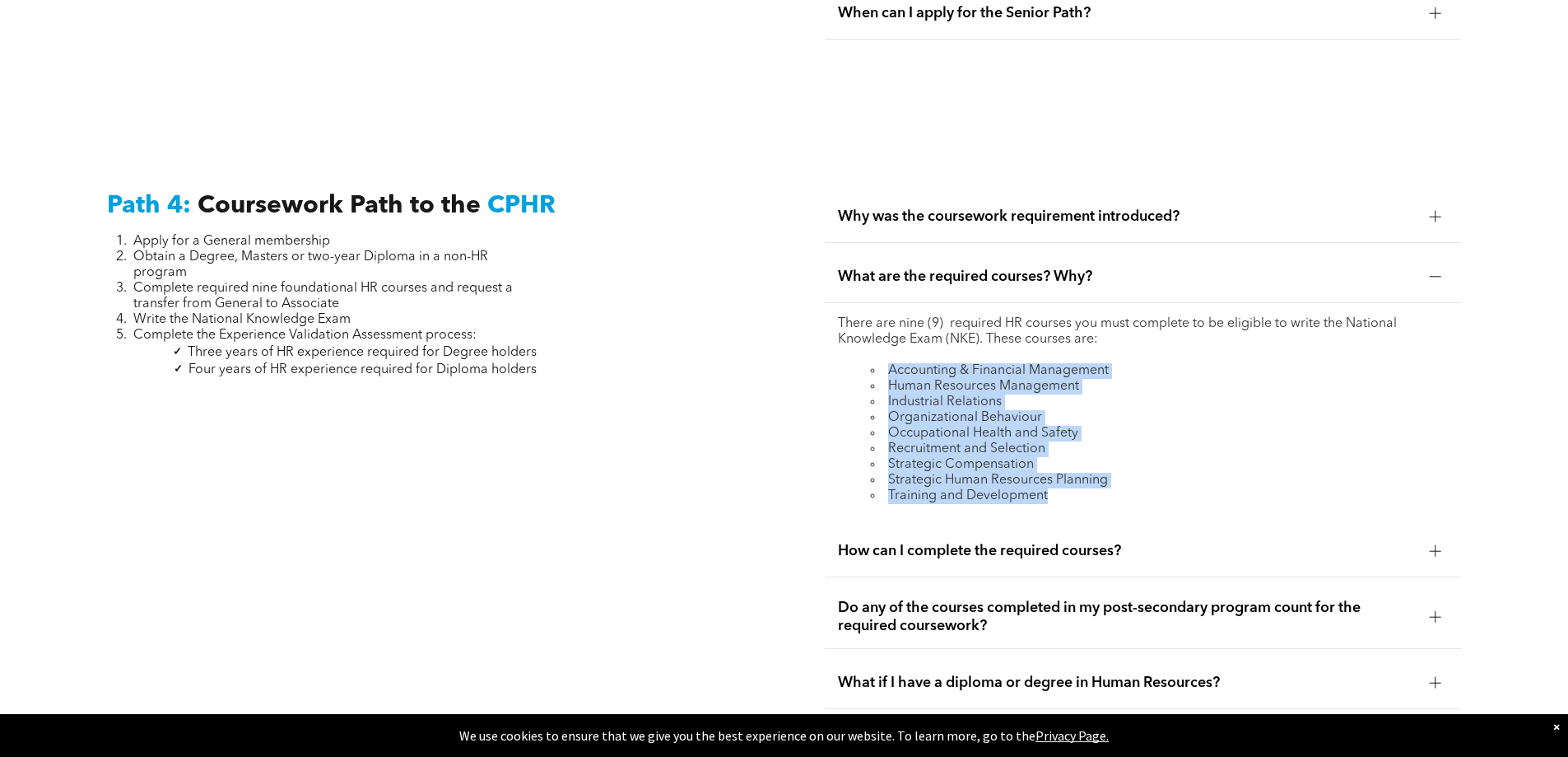
drag, startPoint x: 885, startPoint y: 309, endPoint x: 1114, endPoint y: 453, distance: 270.5
click at [1114, 453] on div "There are nine (9) required HR courses you must complete to be eligible to writ…" at bounding box center [1143, 410] width 636 height 214
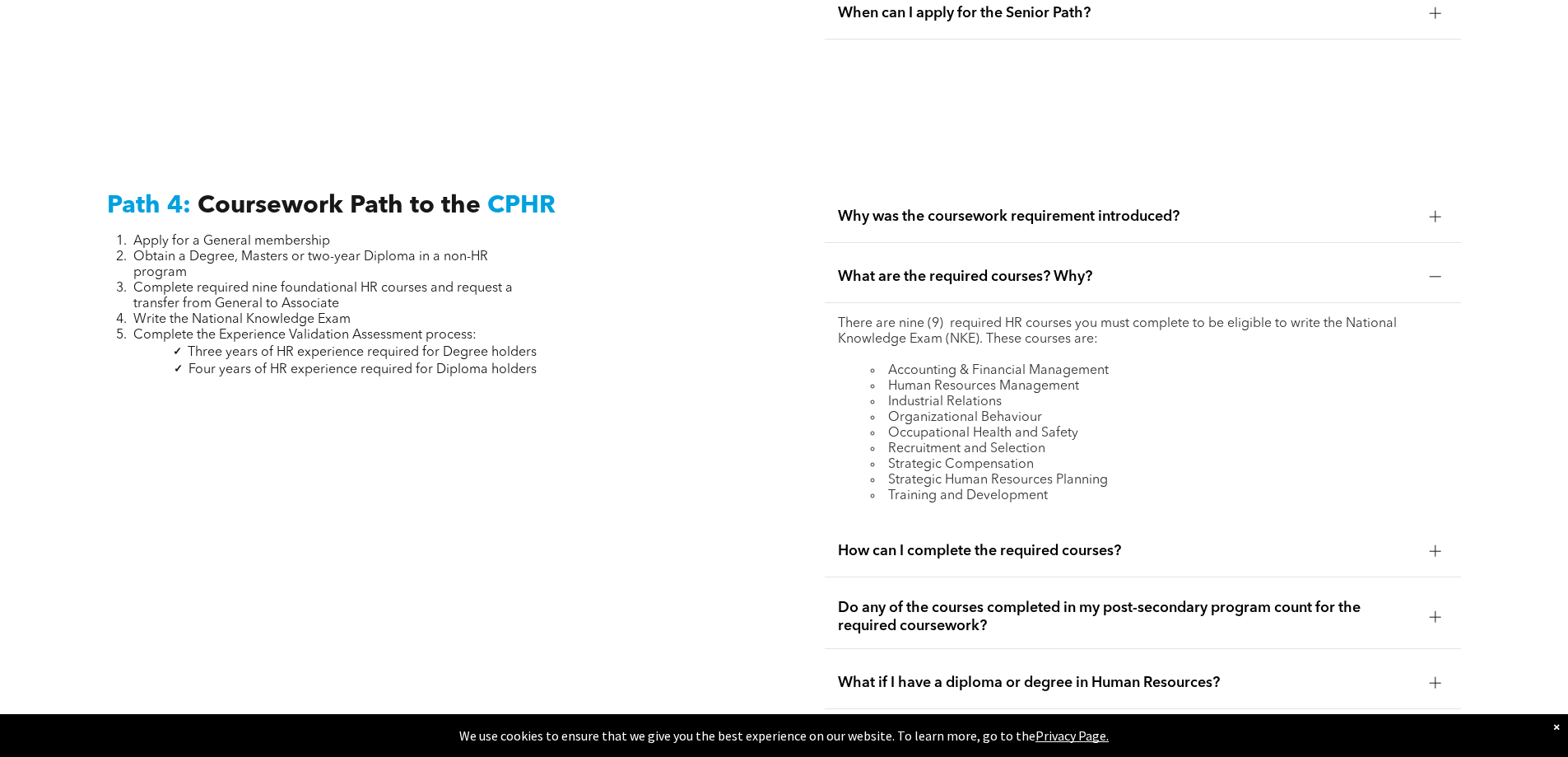
click at [1382, 526] on div "How can I complete the required courses?" at bounding box center [1143, 551] width 636 height 52
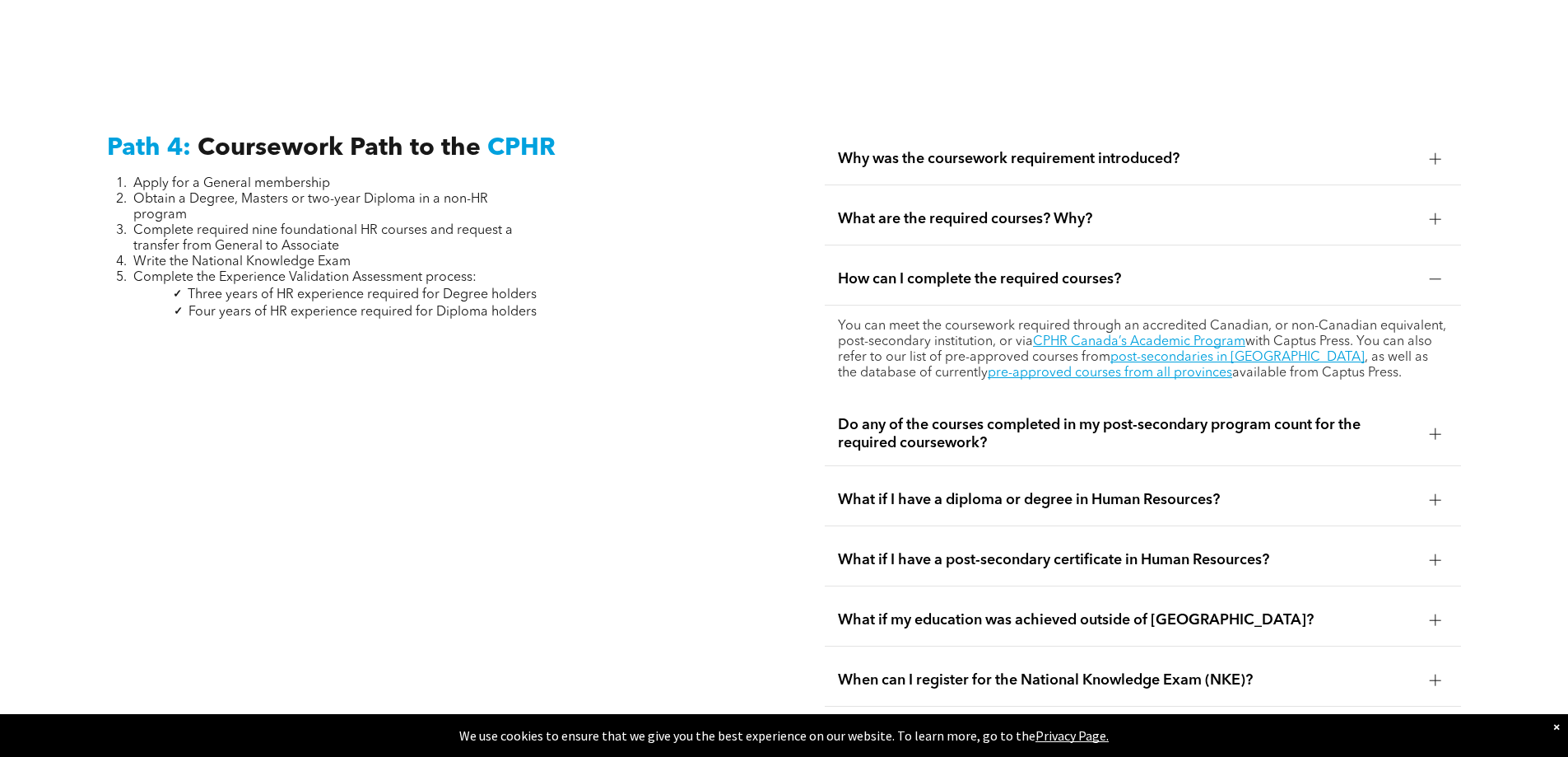
scroll to position [4912, 0]
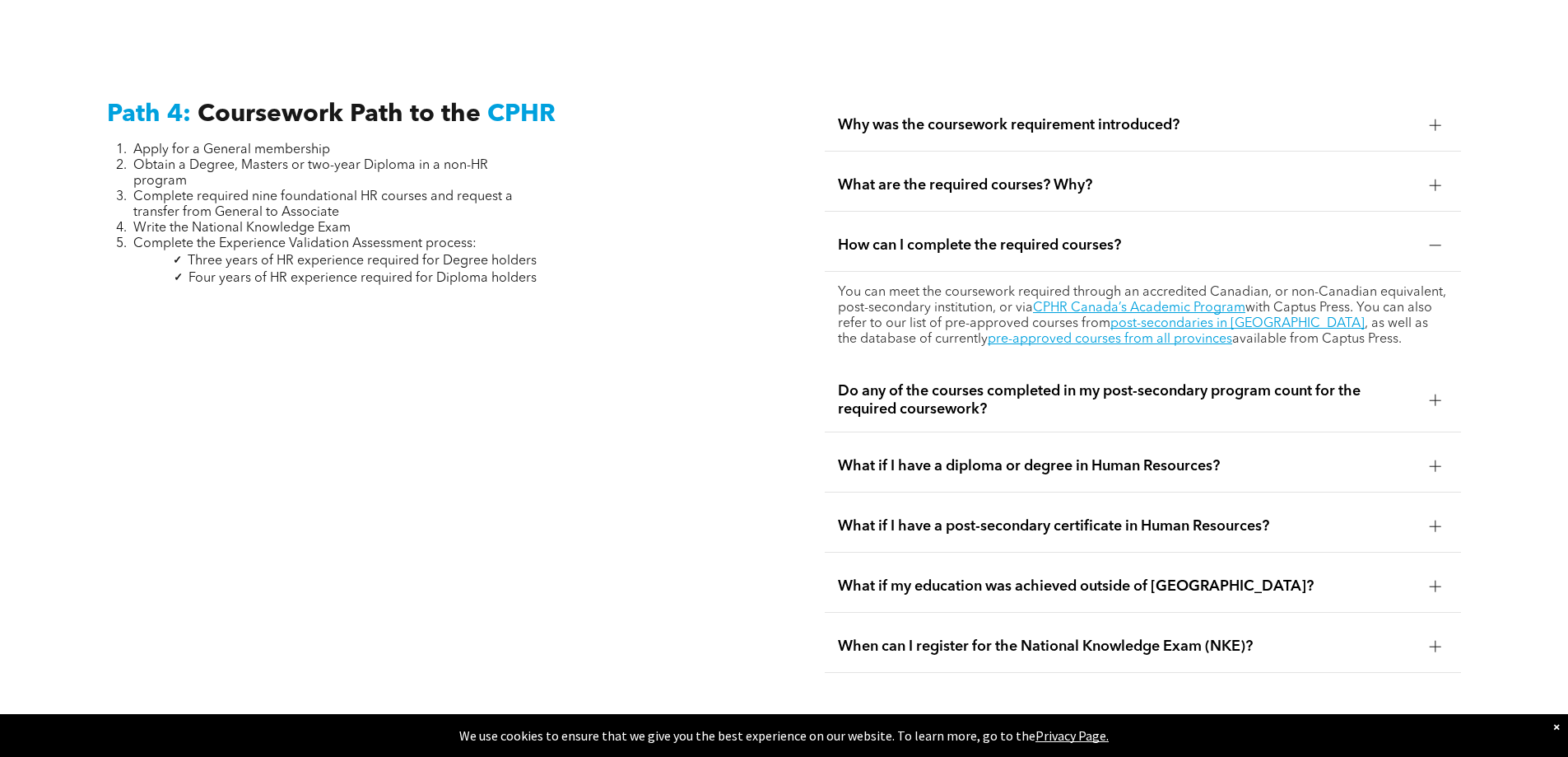
drag, startPoint x: 1506, startPoint y: 379, endPoint x: 1513, endPoint y: 421, distance: 42.6
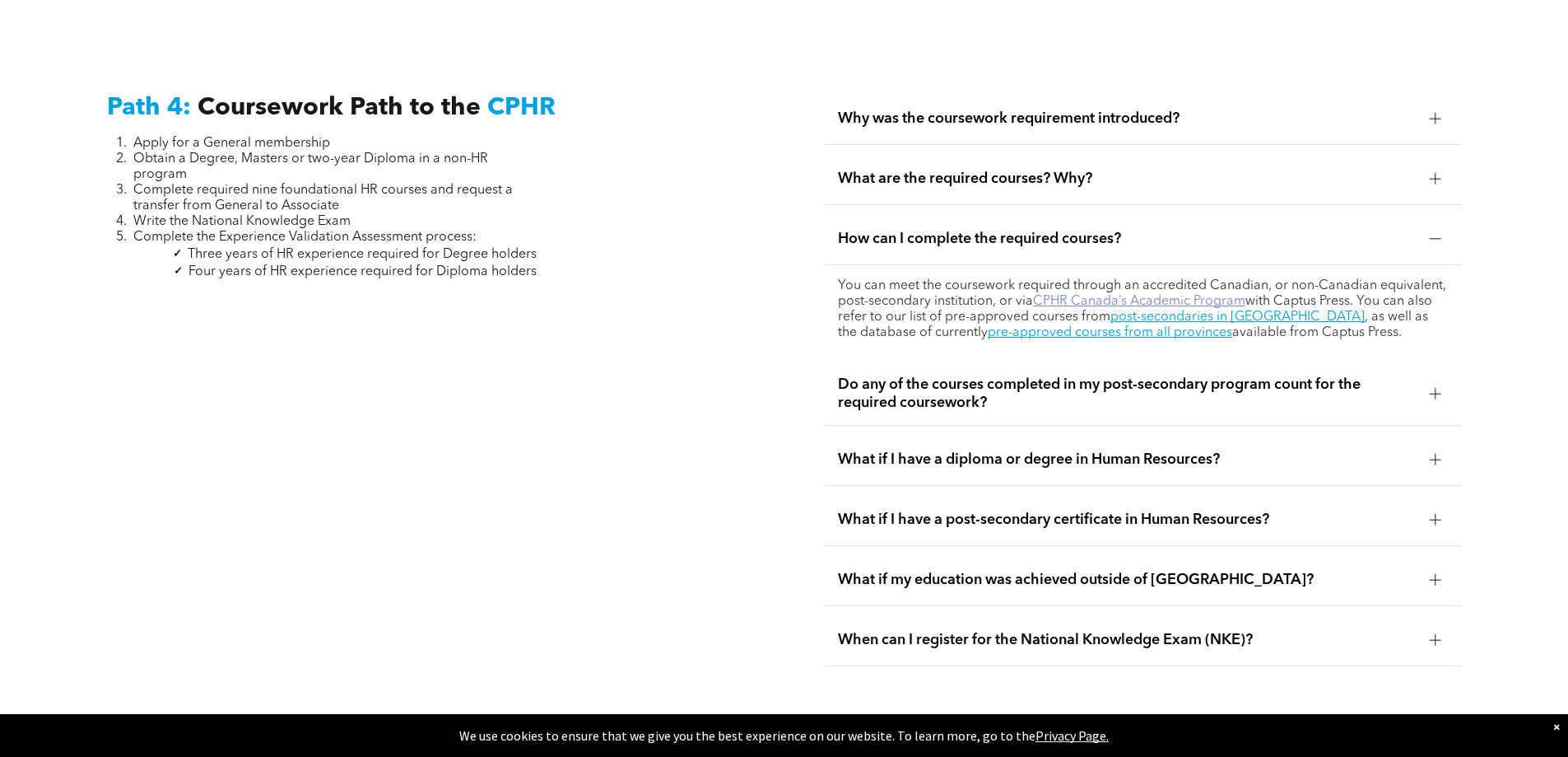
click at [1177, 294] on link "CPHR Canada’s Academic Program" at bounding box center [1139, 301] width 212 height 13
